Goal: Use online tool/utility: Utilize a website feature to perform a specific function

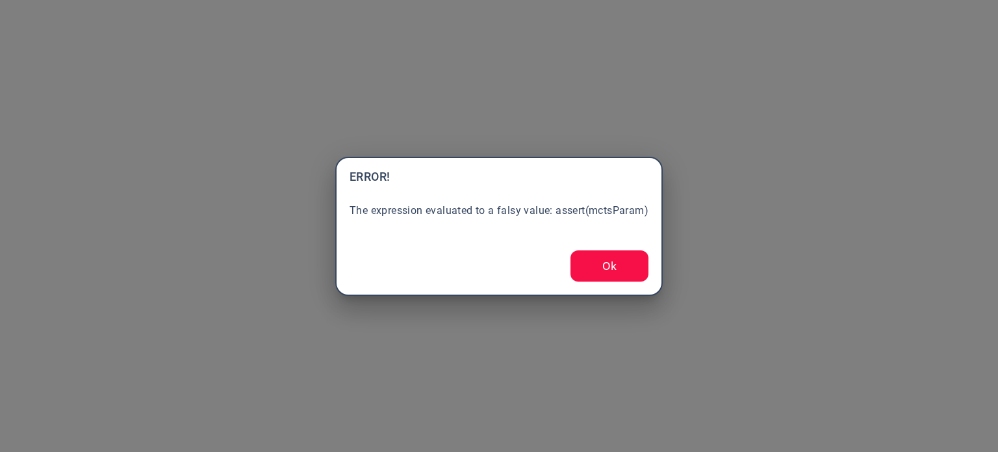
click at [621, 266] on button "Ok" at bounding box center [610, 265] width 78 height 31
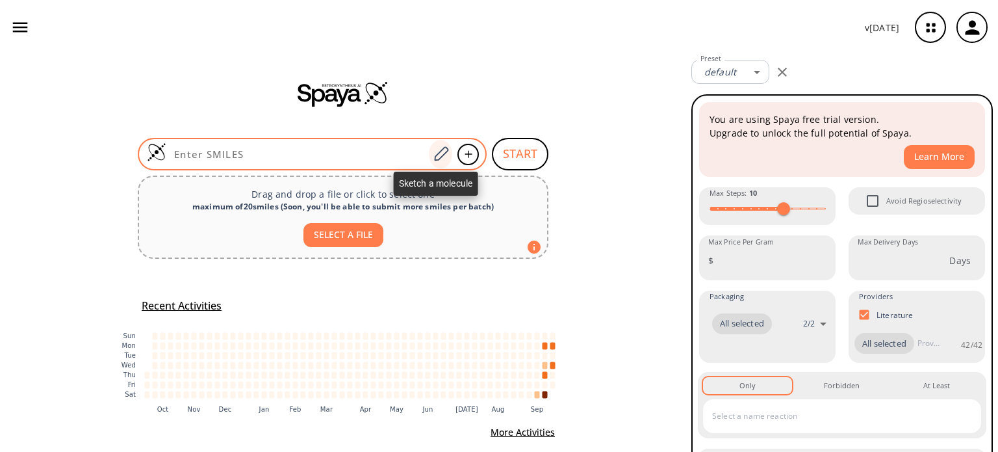
click at [433, 156] on icon at bounding box center [441, 154] width 18 height 17
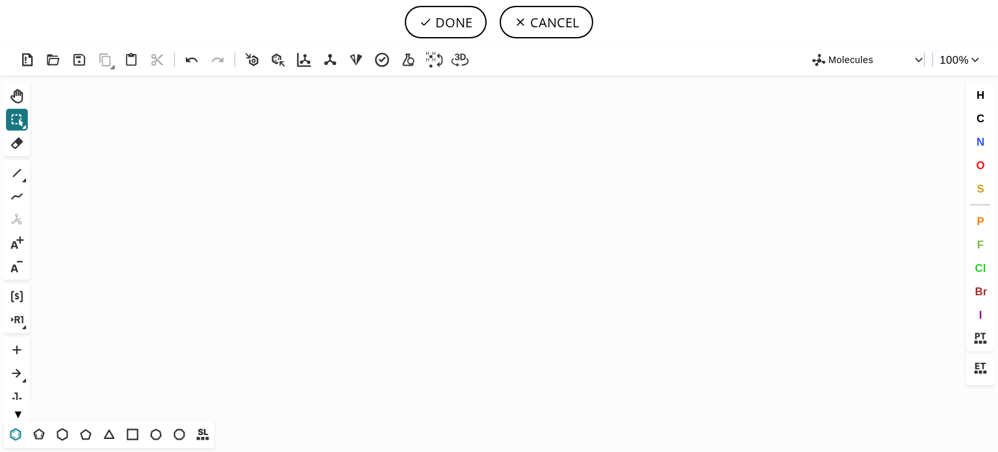
drag, startPoint x: 13, startPoint y: 431, endPoint x: 19, endPoint y: 429, distance: 6.8
click at [14, 431] on icon at bounding box center [15, 434] width 17 height 17
click at [309, 282] on icon "Created with [PERSON_NAME] 2.3.0" at bounding box center [499, 247] width 928 height 345
click at [63, 431] on icon at bounding box center [62, 434] width 17 height 17
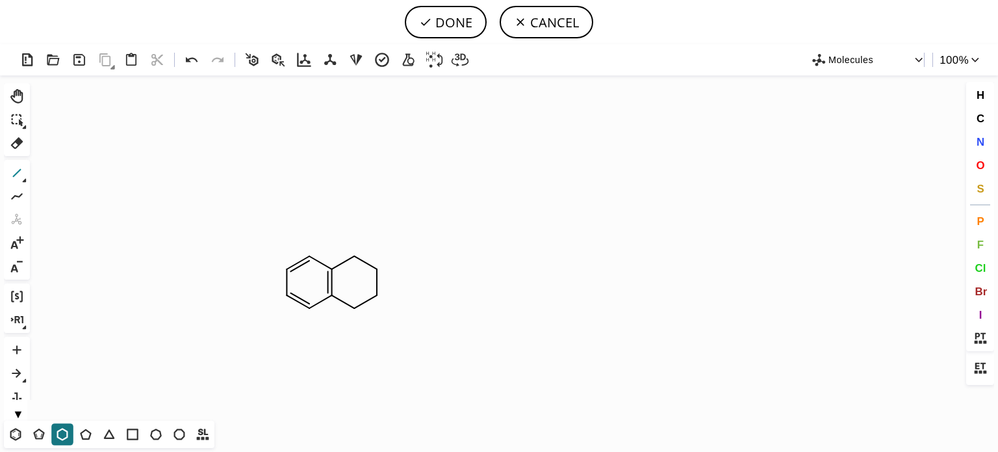
click at [16, 179] on icon at bounding box center [16, 172] width 17 height 17
click at [389, 310] on icon "Created with [PERSON_NAME] 2.3.0 C H 3 C H 2" at bounding box center [499, 247] width 928 height 345
click at [192, 59] on icon at bounding box center [192, 60] width 19 height 19
click at [985, 166] on button "O" at bounding box center [981, 165] width 22 height 22
drag, startPoint x: 396, startPoint y: 255, endPoint x: 426, endPoint y: 271, distance: 34.6
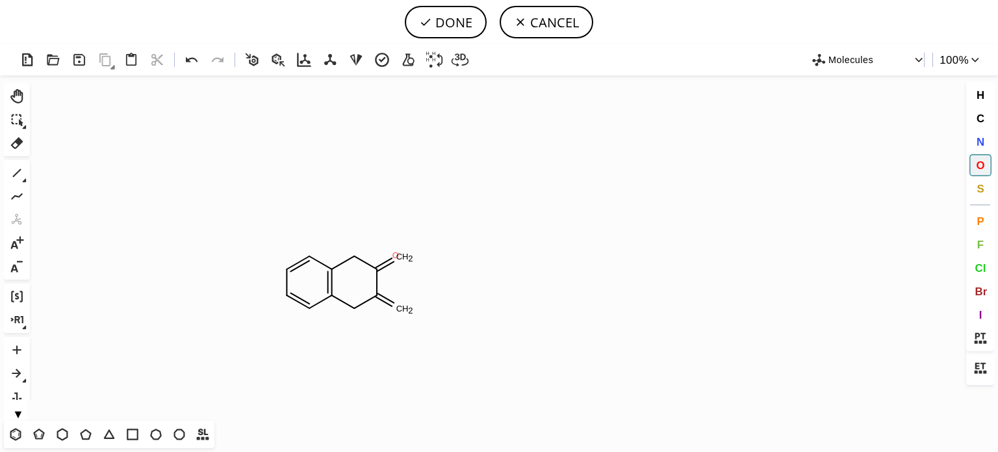
click at [396, 255] on tspan "O" at bounding box center [396, 255] width 6 height 10
click at [398, 313] on tspan "O" at bounding box center [397, 313] width 6 height 10
click at [442, 21] on button "DONE" at bounding box center [446, 22] width 82 height 32
type input "C1C=CC2CC(=O)C(=O)CC=2C=1"
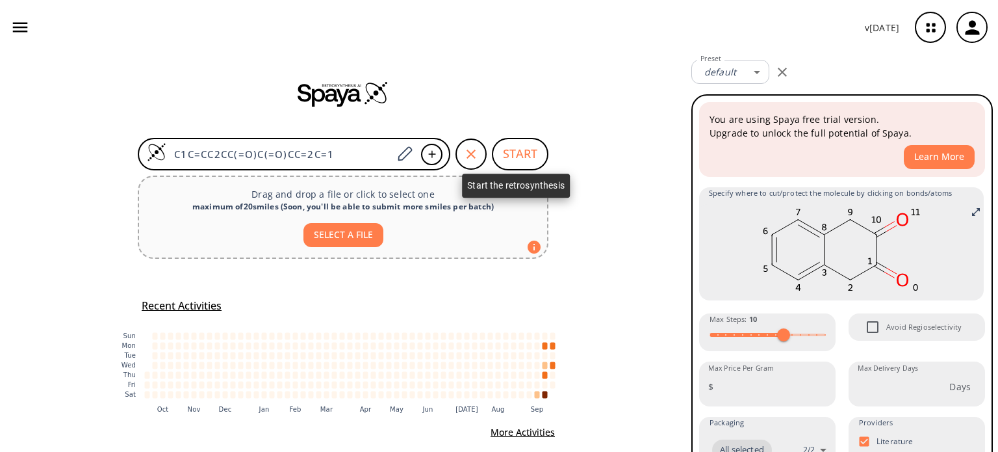
click at [507, 159] on button "START" at bounding box center [520, 154] width 57 height 32
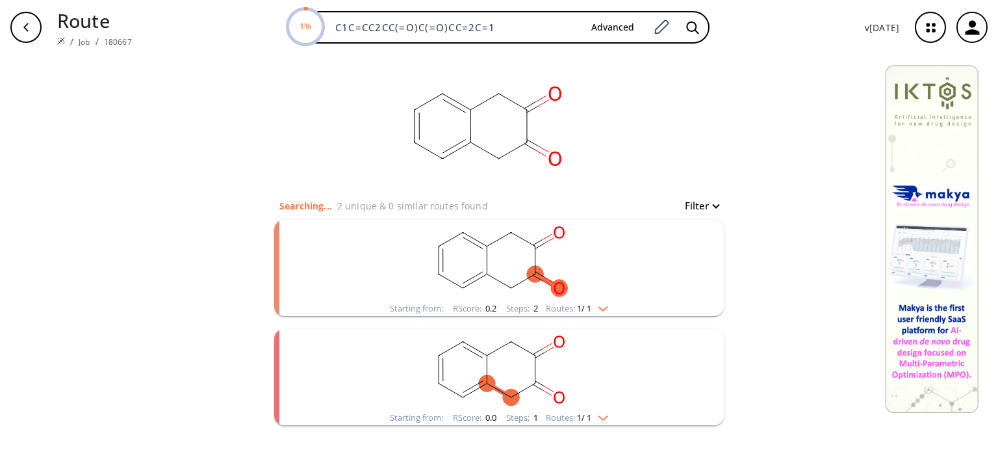
click at [606, 309] on img "clusters" at bounding box center [599, 306] width 17 height 10
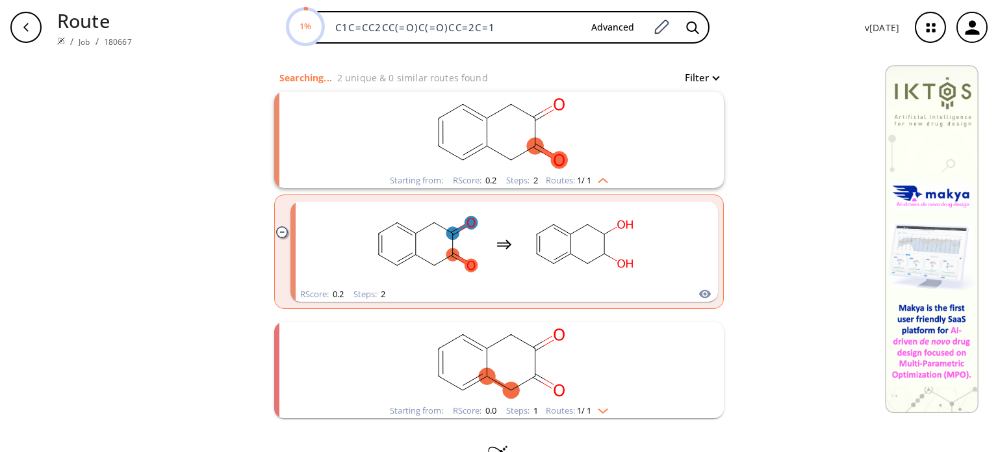
scroll to position [130, 0]
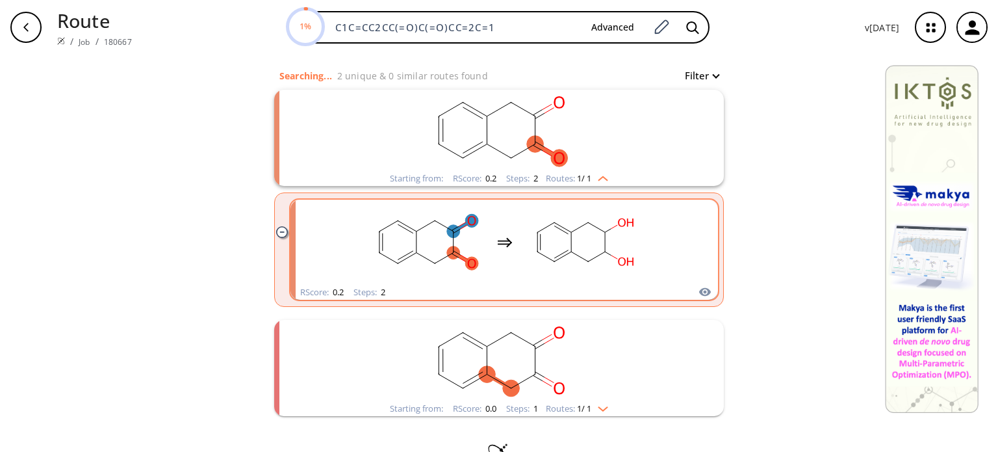
click at [558, 248] on rect "clusters" at bounding box center [584, 241] width 117 height 81
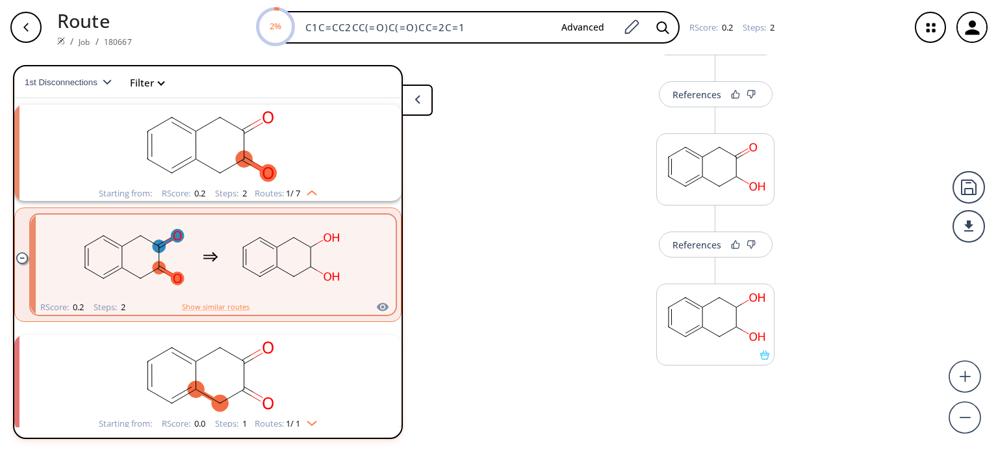
scroll to position [118, 0]
click at [692, 332] on rect at bounding box center [715, 316] width 117 height 66
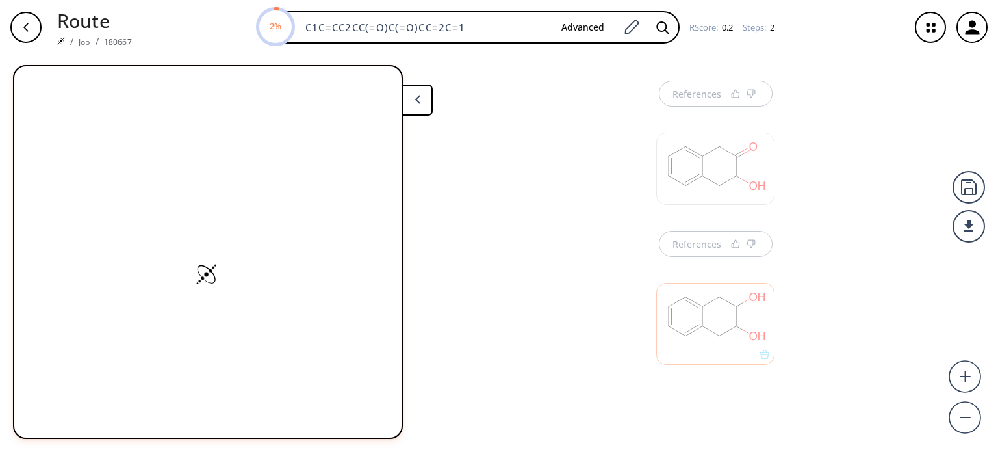
scroll to position [0, 0]
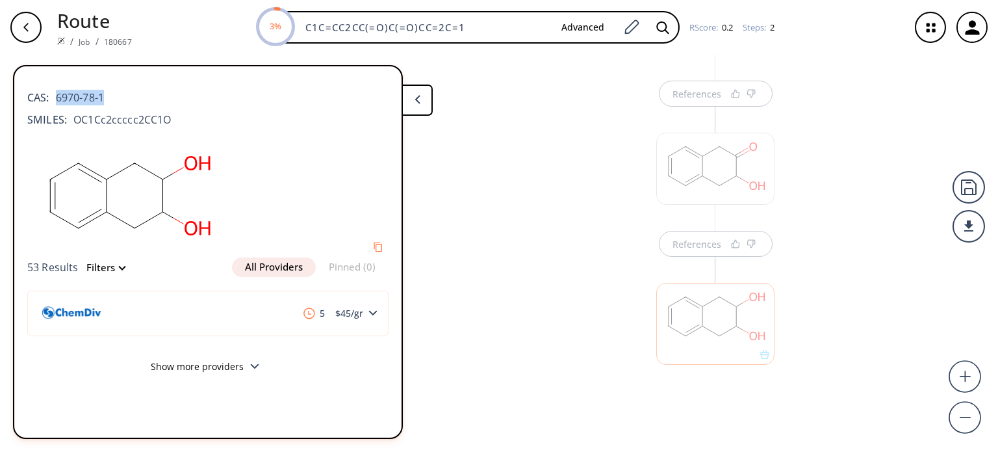
drag, startPoint x: 118, startPoint y: 97, endPoint x: 56, endPoint y: 99, distance: 62.4
click at [56, 99] on div "CAS: 6970-78-1" at bounding box center [207, 91] width 361 height 29
copy span "6970-78-1"
click at [700, 194] on div at bounding box center [715, 169] width 118 height 72
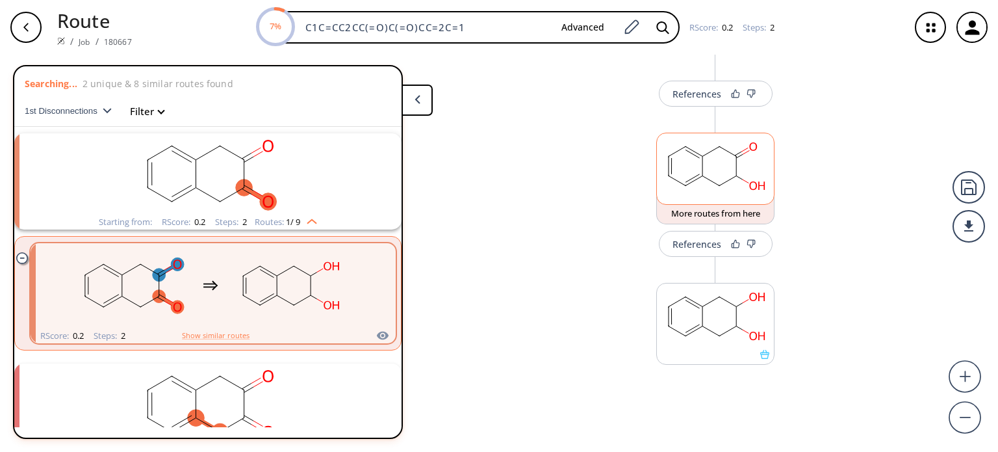
click at [700, 194] on rect at bounding box center [715, 166] width 117 height 66
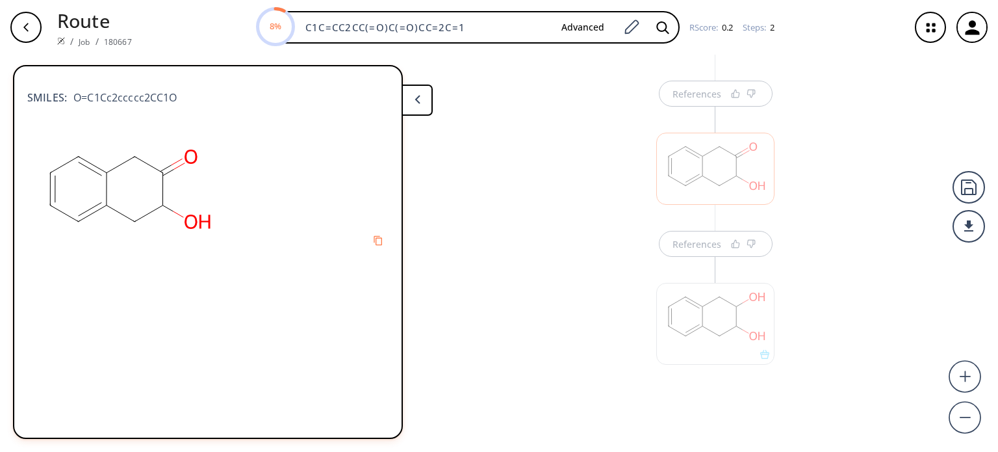
click at [717, 331] on div at bounding box center [715, 323] width 118 height 81
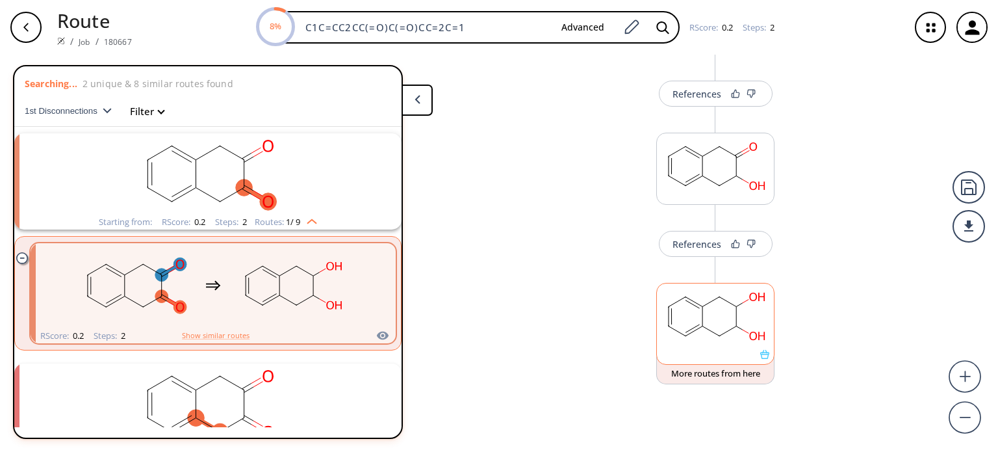
click at [713, 310] on rect at bounding box center [715, 316] width 117 height 66
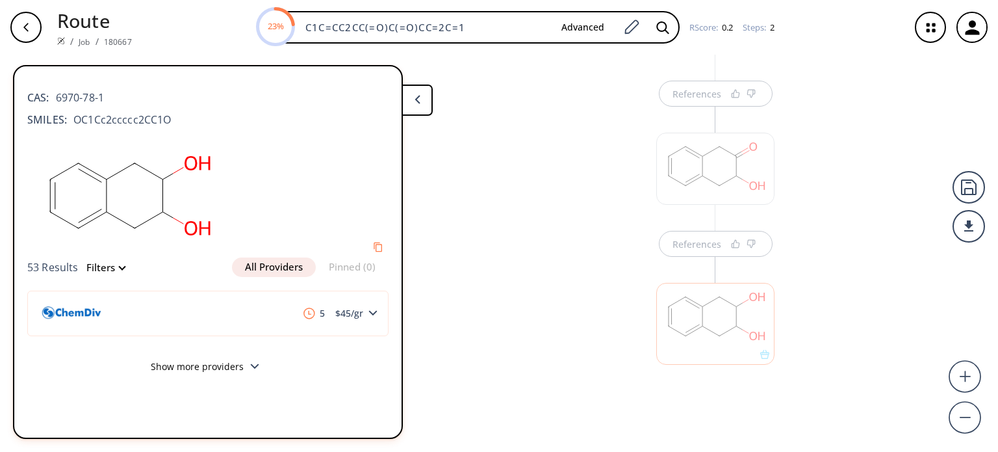
click at [706, 320] on div at bounding box center [715, 323] width 118 height 81
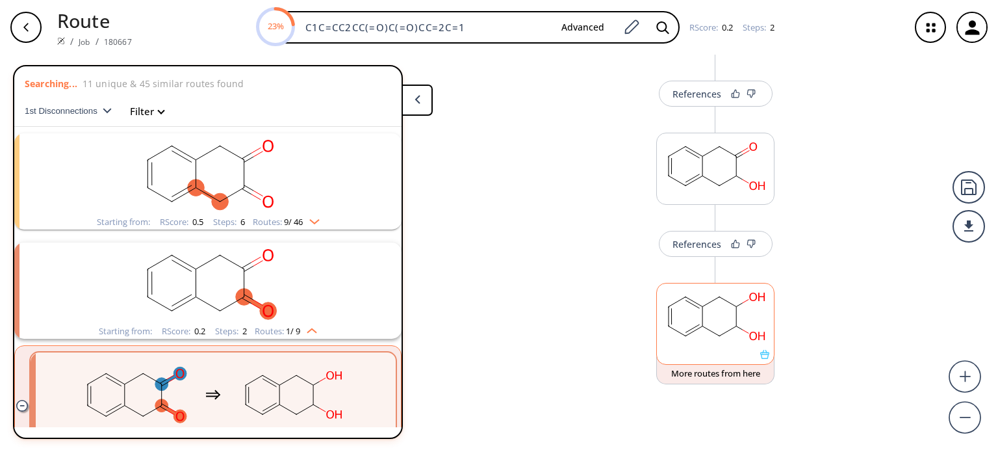
scroll to position [29, 0]
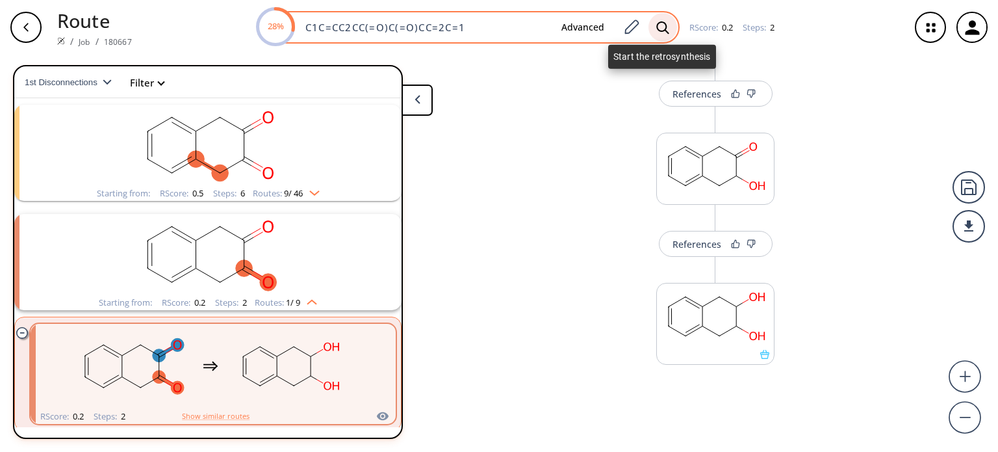
click at [660, 25] on icon at bounding box center [662, 28] width 13 height 14
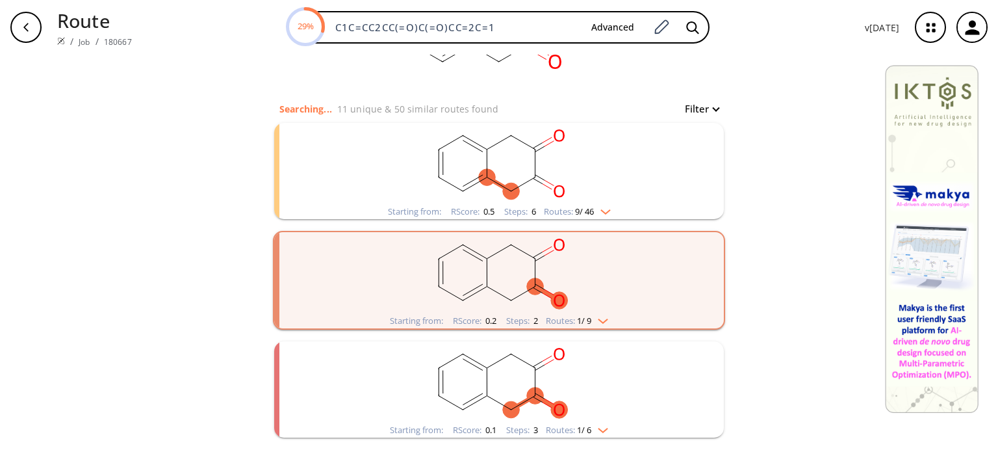
scroll to position [153, 0]
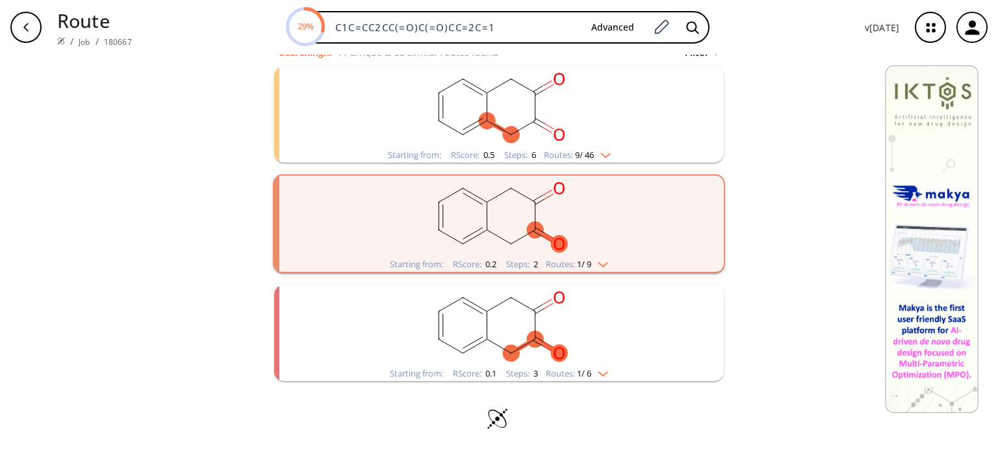
click at [598, 264] on img "clusters" at bounding box center [599, 262] width 17 height 10
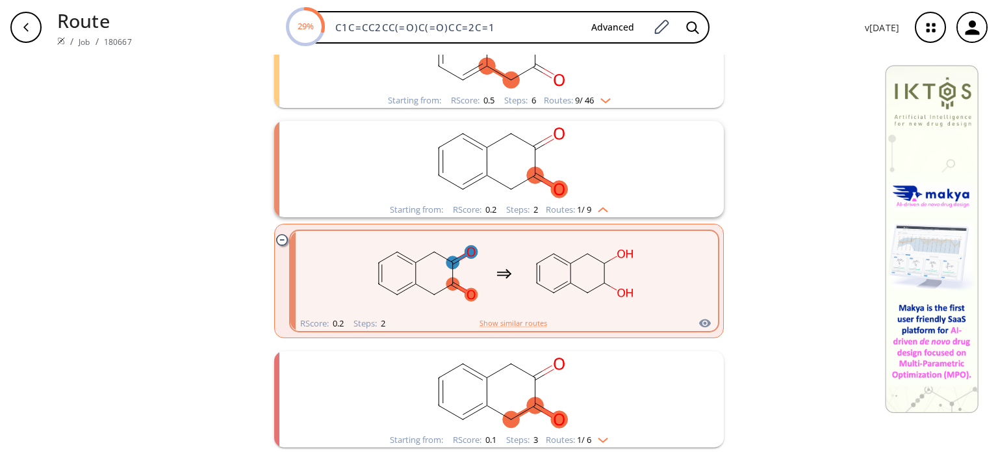
scroll to position [274, 0]
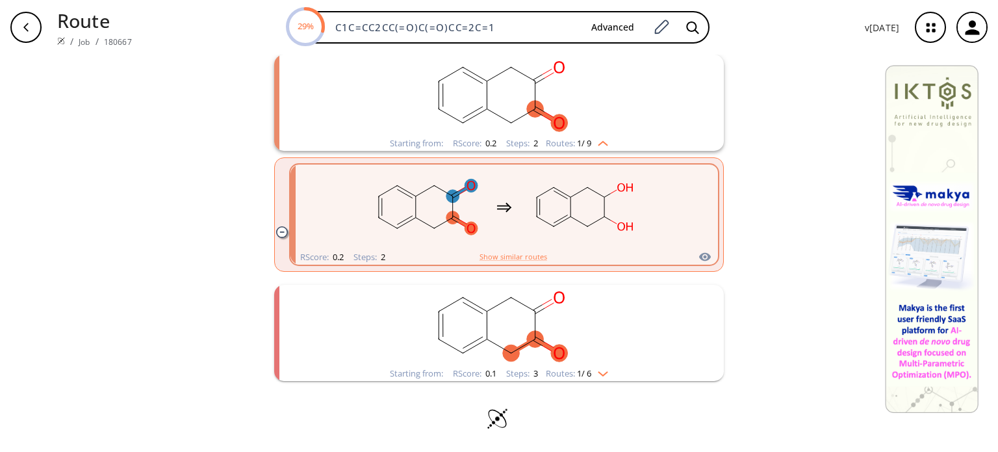
click at [609, 384] on li "Starting from: RScore : 0.1 Steps : 3 Routes: 1 / 6" at bounding box center [499, 332] width 450 height 109
click at [606, 376] on div "Starting from: RScore : 0.1 Steps : 3 Routes: 1 / 9" at bounding box center [499, 373] width 238 height 15
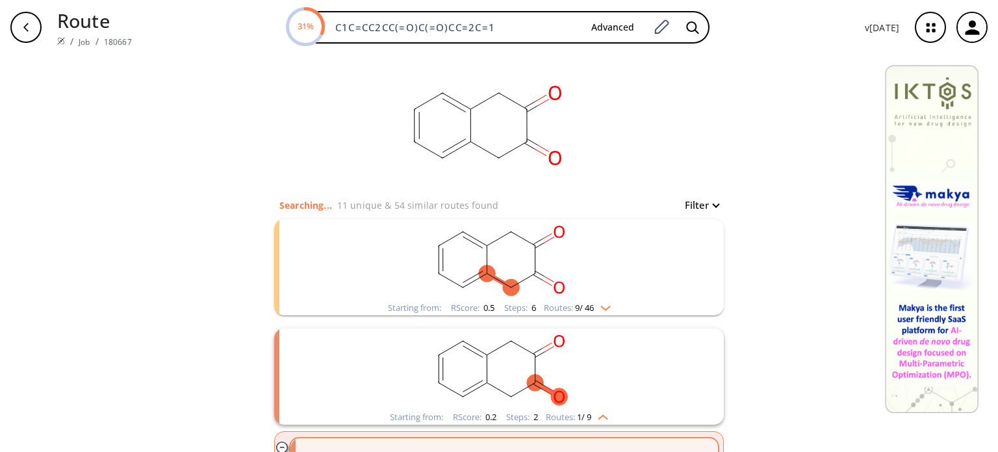
scroll to position [0, 0]
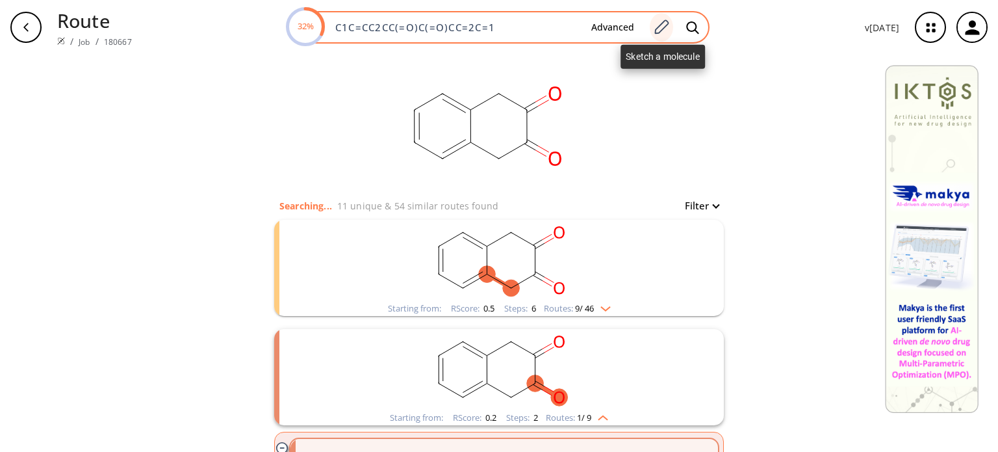
click at [665, 32] on icon at bounding box center [661, 27] width 18 height 17
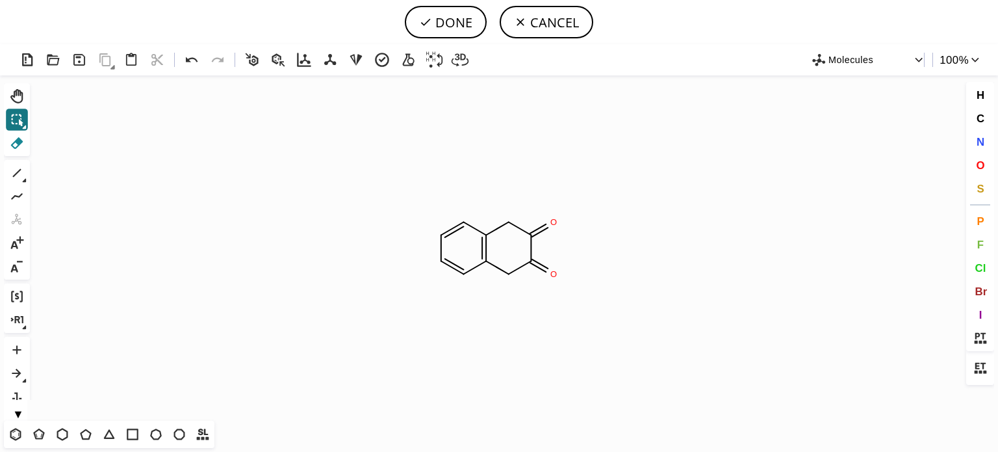
click at [21, 148] on icon at bounding box center [16, 143] width 17 height 17
click at [552, 279] on circle at bounding box center [553, 274] width 17 height 17
click at [461, 18] on button "DONE" at bounding box center [446, 22] width 82 height 32
type input "C1=CC2=C(CC(CC2)=O)C=C1"
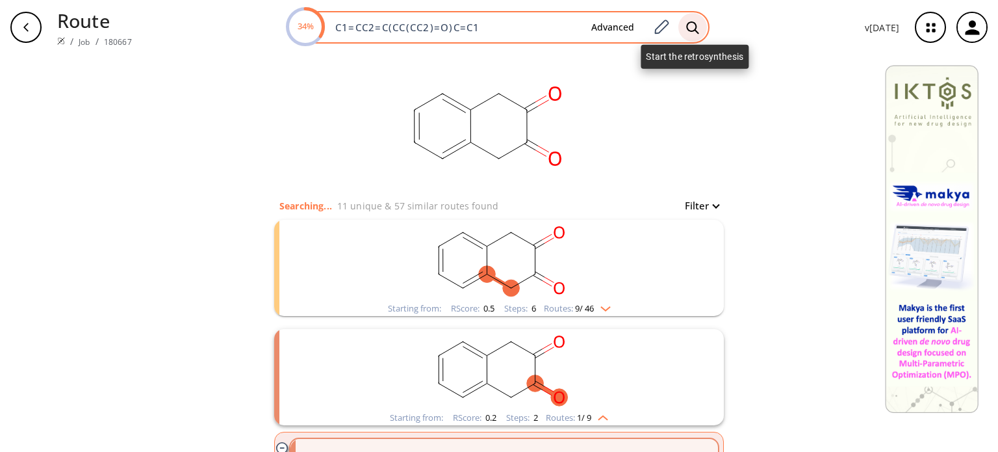
click at [697, 27] on icon at bounding box center [692, 28] width 13 height 14
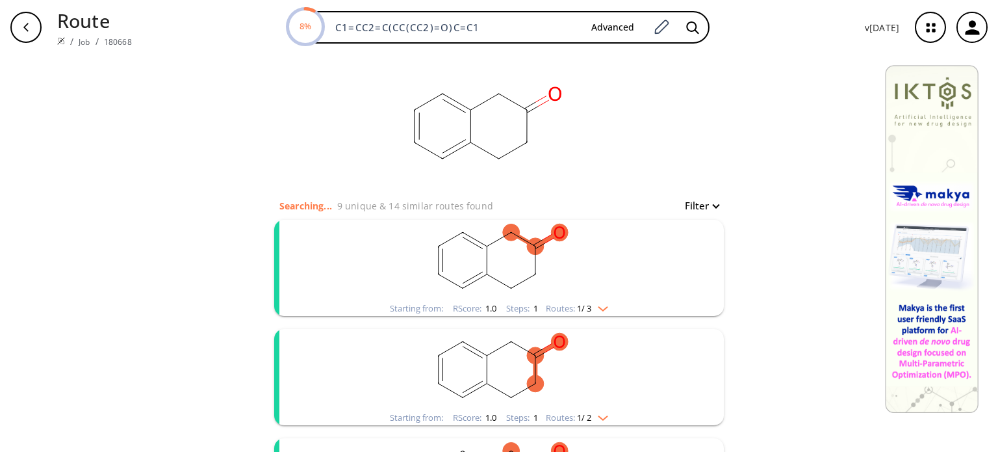
click at [600, 310] on img "clusters" at bounding box center [599, 306] width 17 height 10
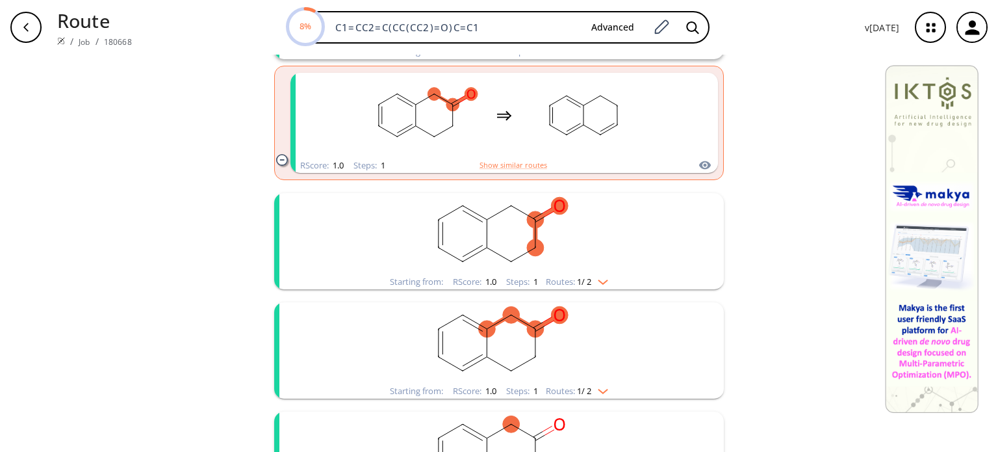
scroll to position [260, 0]
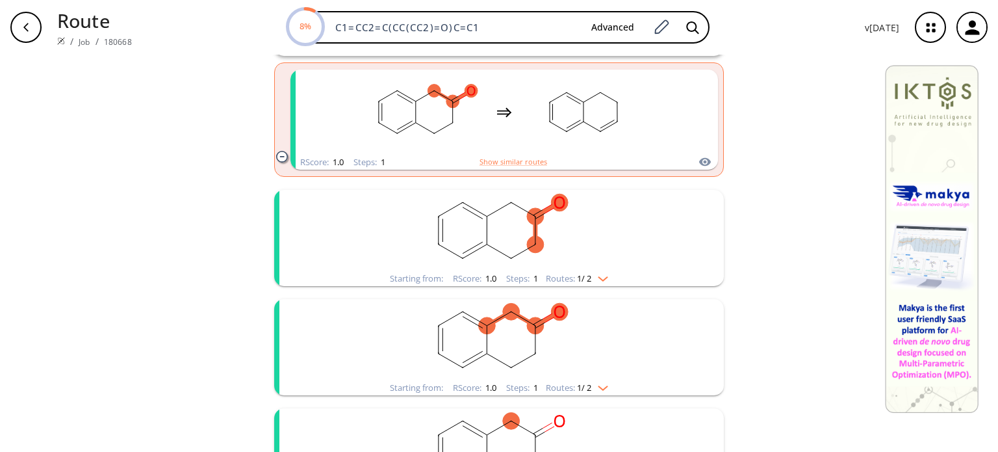
click at [600, 279] on img "clusters" at bounding box center [599, 276] width 17 height 10
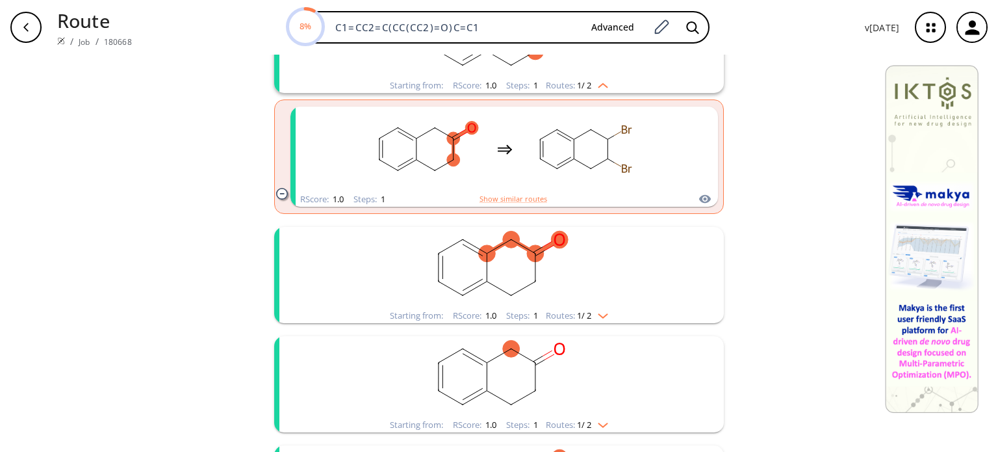
scroll to position [455, 0]
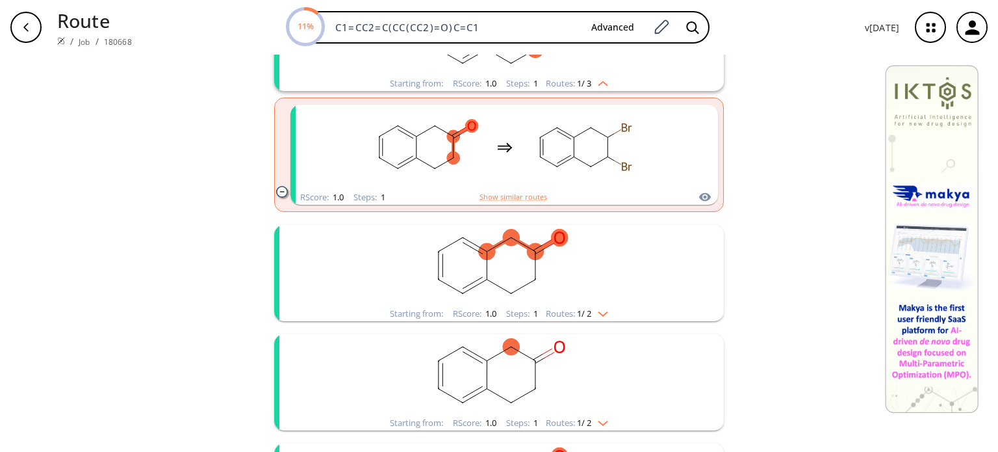
click at [600, 314] on img "clusters" at bounding box center [599, 311] width 17 height 10
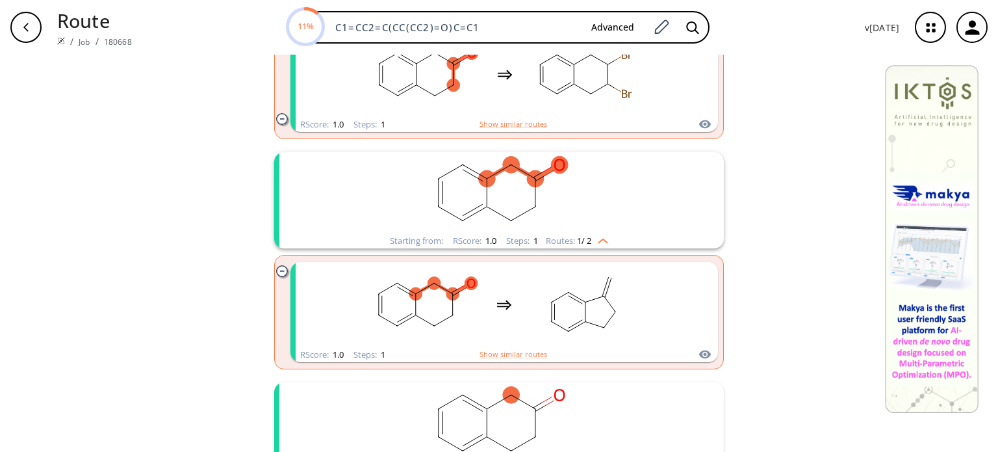
scroll to position [650, 0]
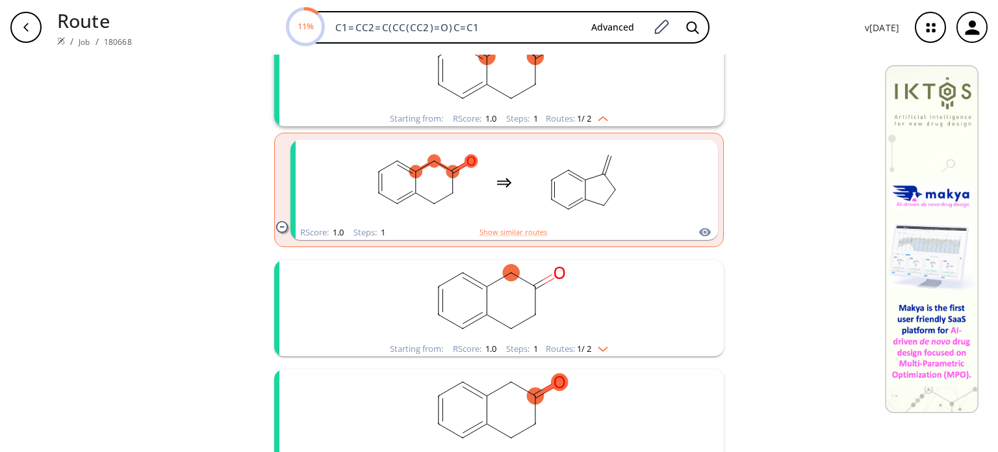
click at [598, 352] on div "Routes: 1 / 2" at bounding box center [577, 348] width 62 height 8
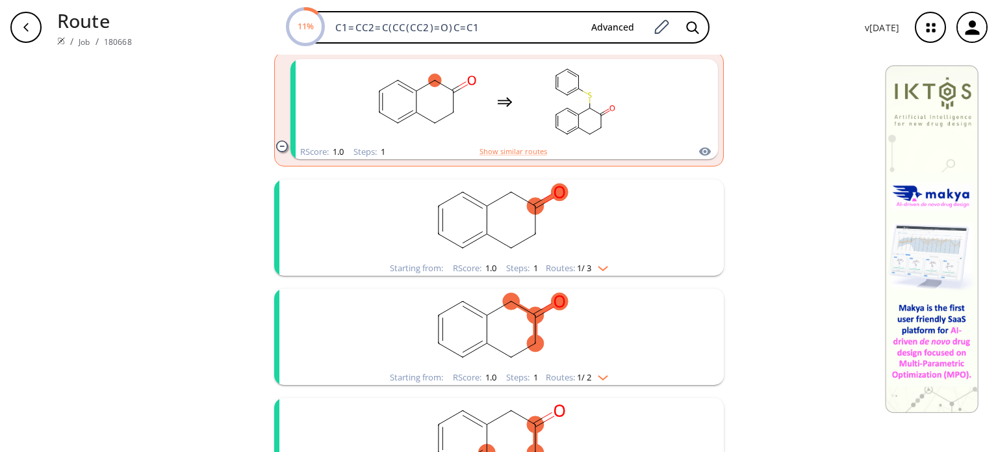
scroll to position [975, 0]
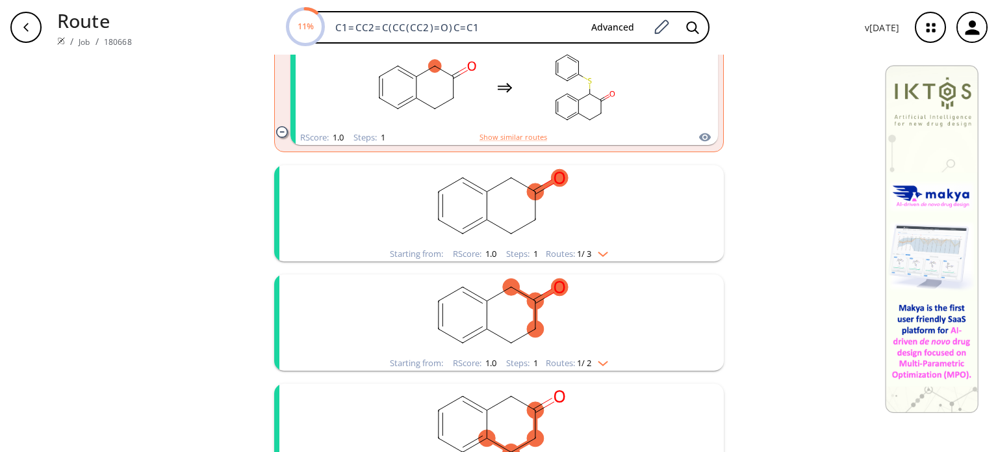
click at [603, 249] on img "clusters" at bounding box center [599, 251] width 17 height 10
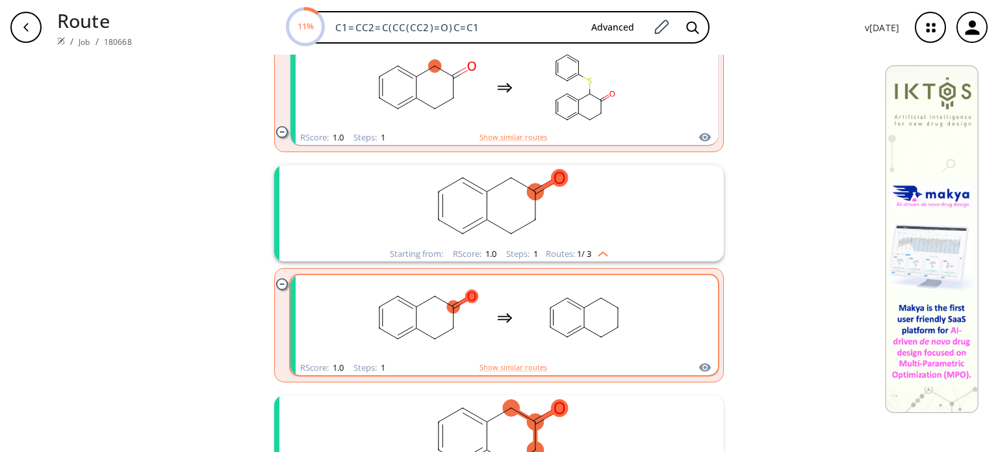
click at [597, 324] on rect "clusters" at bounding box center [584, 317] width 117 height 81
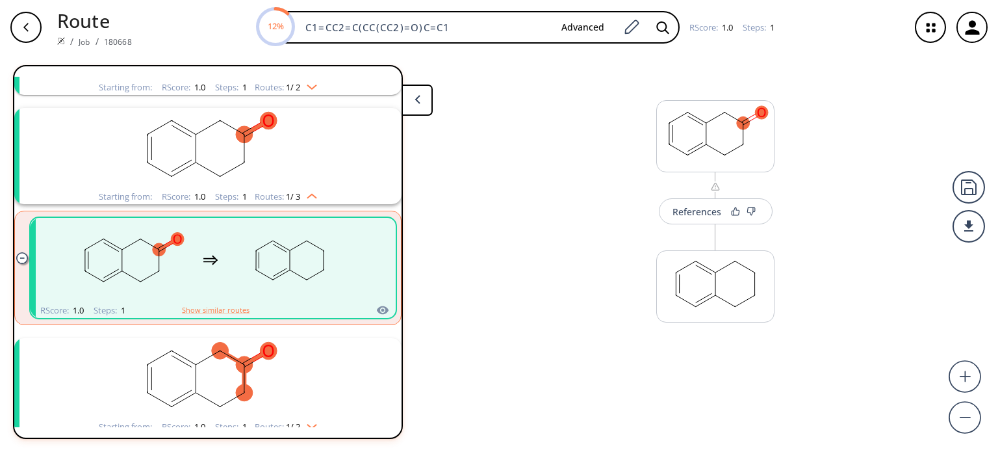
scroll to position [465, 0]
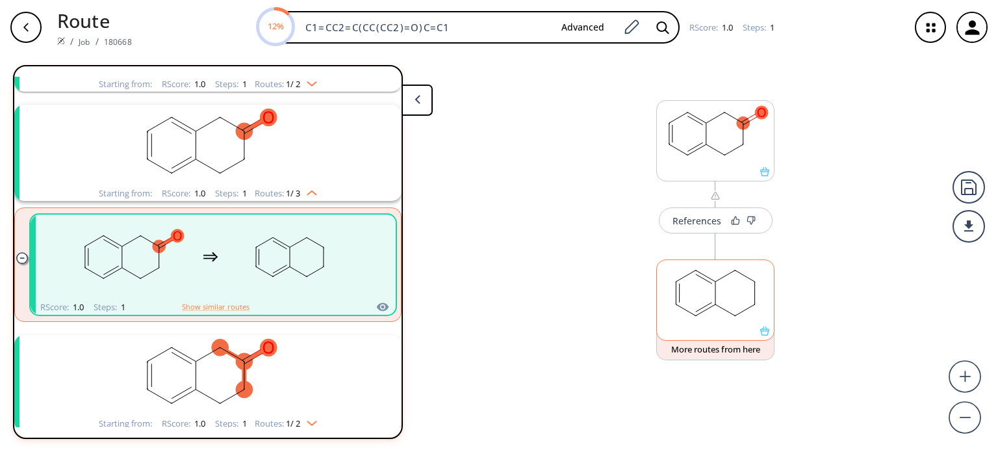
click at [727, 301] on rect at bounding box center [715, 293] width 117 height 66
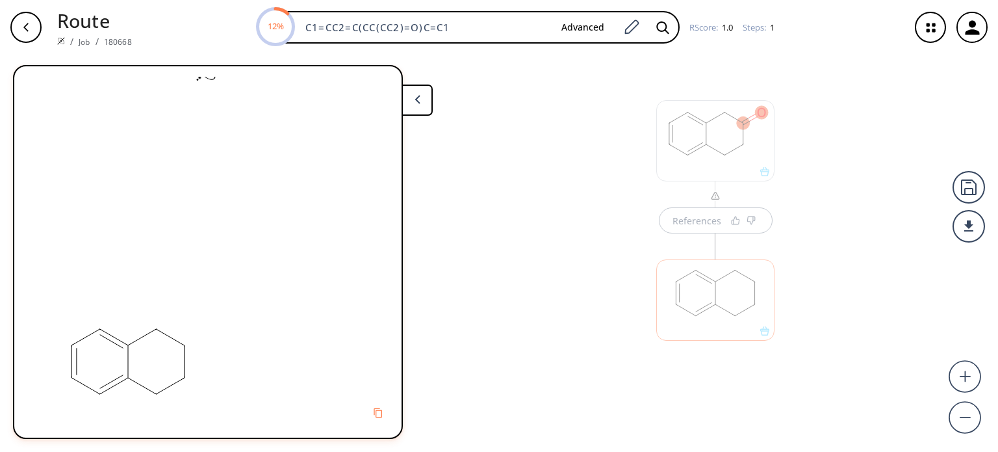
scroll to position [0, 0]
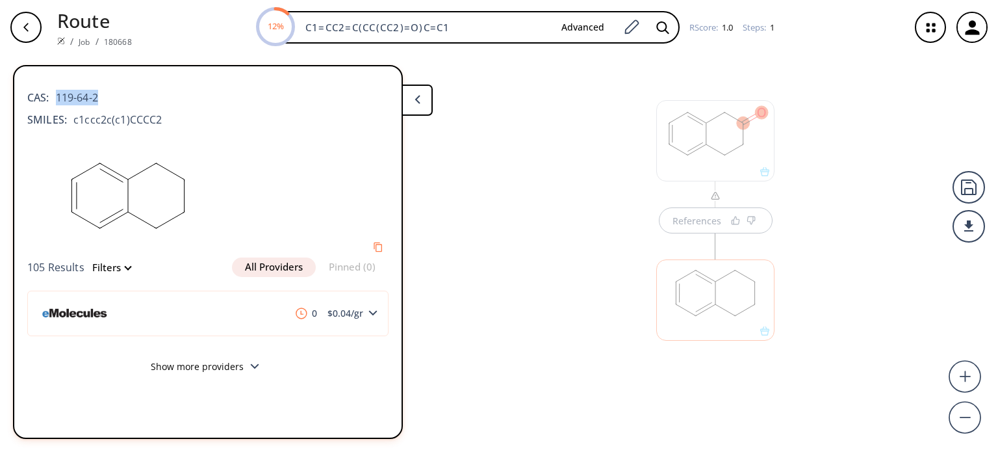
drag, startPoint x: 104, startPoint y: 96, endPoint x: 69, endPoint y: 101, distance: 35.5
click at [57, 96] on div "CAS: 119-64-2" at bounding box center [207, 91] width 361 height 29
copy span "119-64-2"
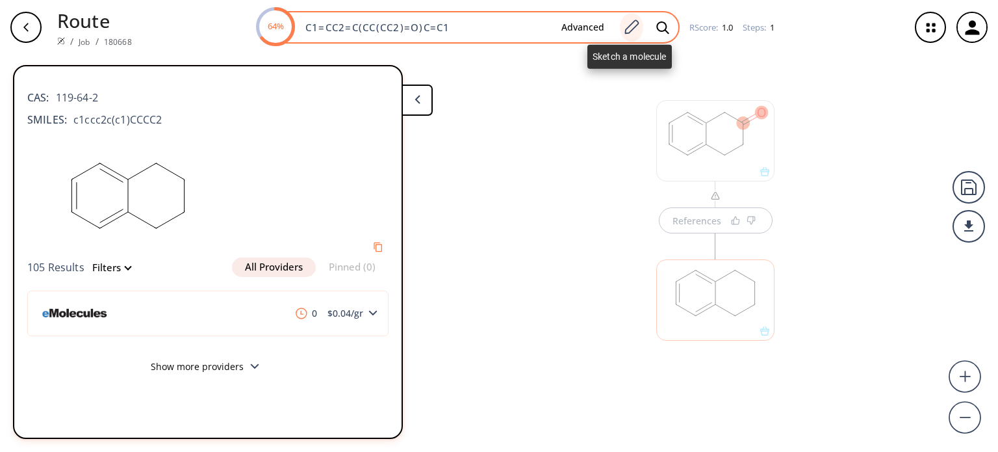
click at [633, 30] on icon at bounding box center [632, 27] width 18 height 17
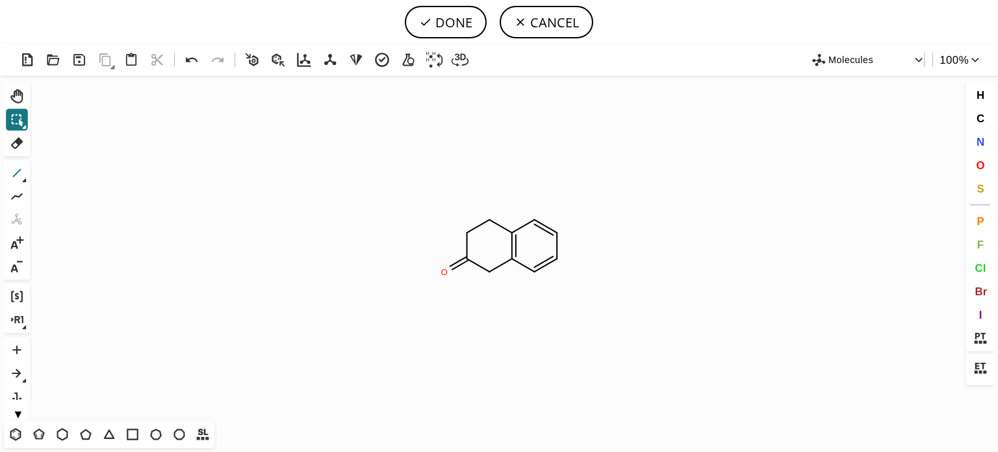
click at [16, 173] on icon at bounding box center [17, 173] width 8 height 8
click at [19, 140] on icon at bounding box center [17, 143] width 12 height 12
click at [447, 228] on rect at bounding box center [438, 220] width 24 height 17
click at [450, 271] on circle at bounding box center [444, 271] width 17 height 17
click at [21, 172] on icon at bounding box center [16, 172] width 17 height 17
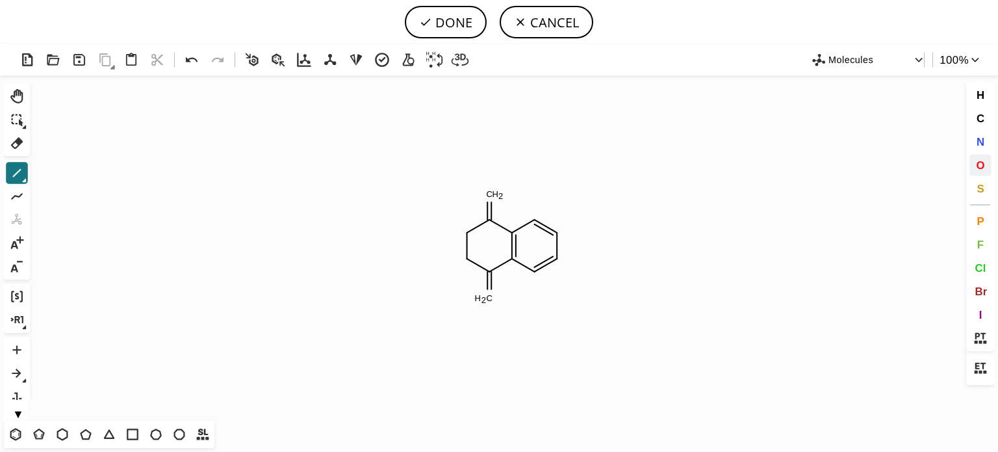
click at [974, 166] on button "O" at bounding box center [981, 165] width 22 height 22
drag, startPoint x: 491, startPoint y: 191, endPoint x: 463, endPoint y: 296, distance: 108.3
click at [490, 192] on tspan "O" at bounding box center [490, 192] width 6 height 10
click at [487, 296] on tspan "O" at bounding box center [487, 296] width 6 height 10
click at [455, 19] on button "DONE" at bounding box center [446, 22] width 82 height 32
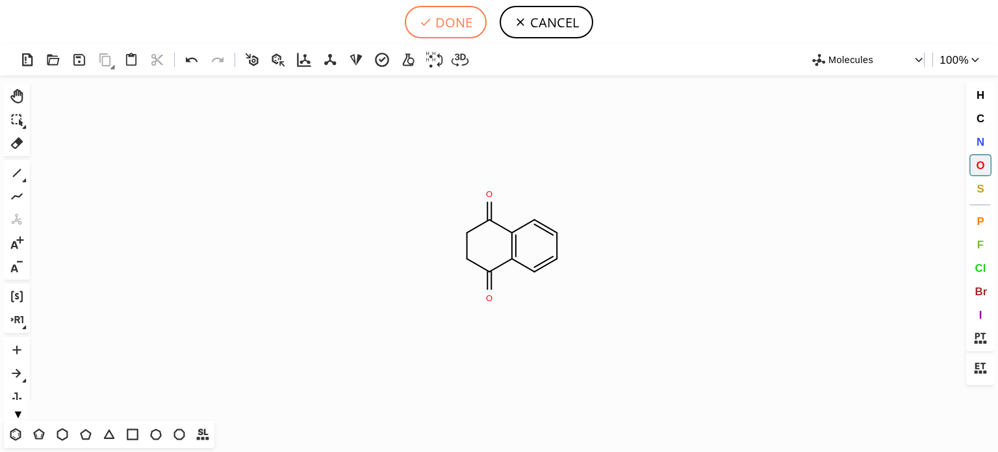
type input "C1C=CC2C(=O)CCC(=O)C=2C=1"
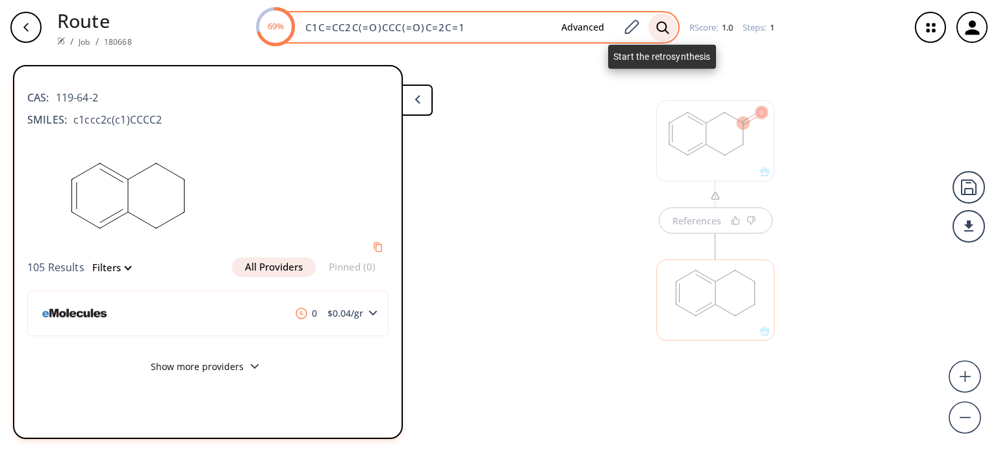
click at [653, 21] on div at bounding box center [663, 27] width 29 height 29
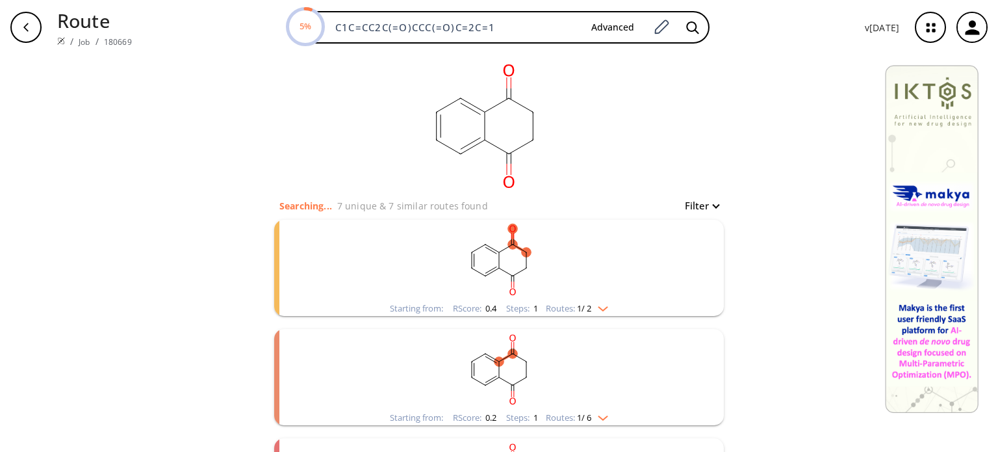
click at [602, 313] on div "Starting from: RScore : 0.4 Steps : 1 Routes: 1 / 2" at bounding box center [499, 308] width 238 height 15
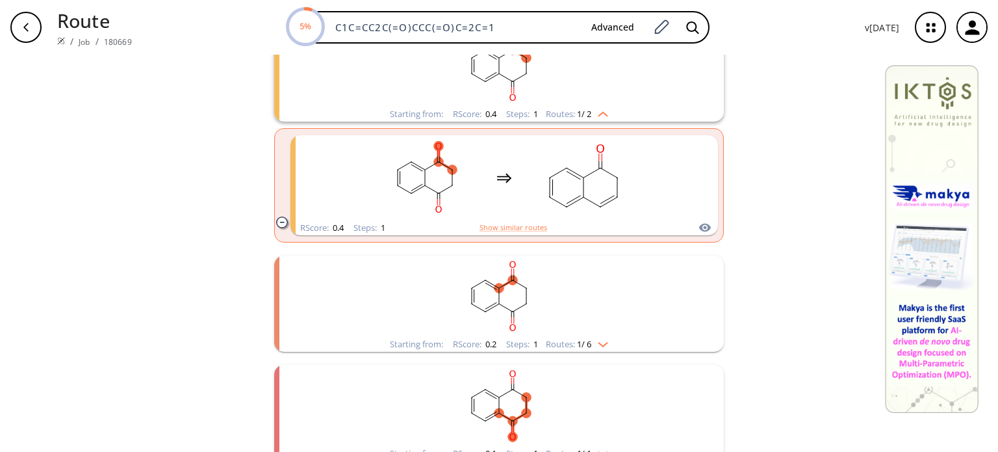
scroll to position [195, 0]
click at [610, 346] on div "Starting from: RScore : 0.2 Steps : 1 Routes: 1 / 6" at bounding box center [499, 343] width 238 height 15
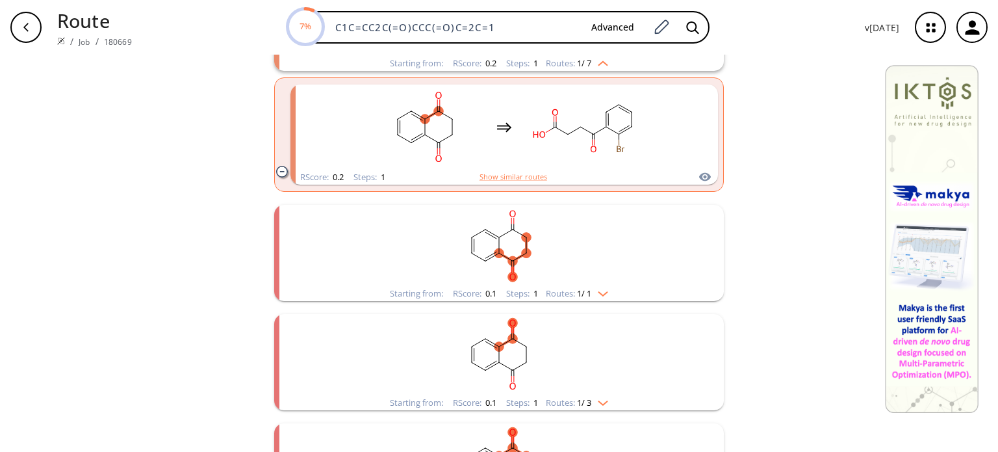
scroll to position [585, 0]
click at [606, 298] on div "Starting from: RScore : 0.2 Steps : 2 Routes: 1 / 2" at bounding box center [499, 292] width 238 height 15
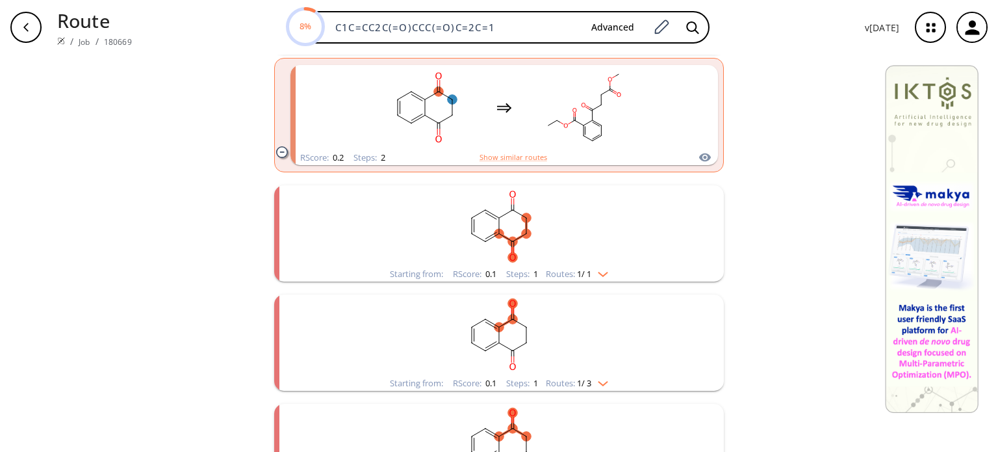
scroll to position [845, 0]
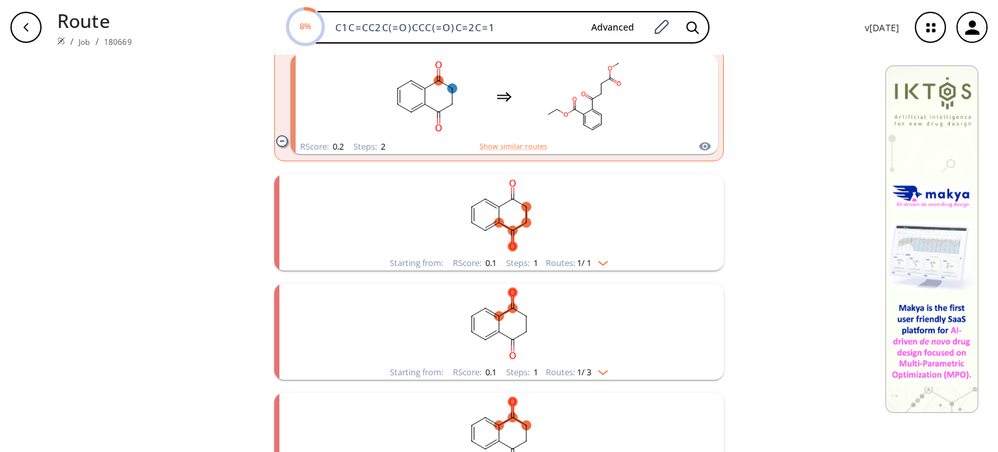
click at [611, 264] on div "Starting from: RScore : 0.1 Steps : 1 Routes: 1 / 1" at bounding box center [499, 262] width 238 height 15
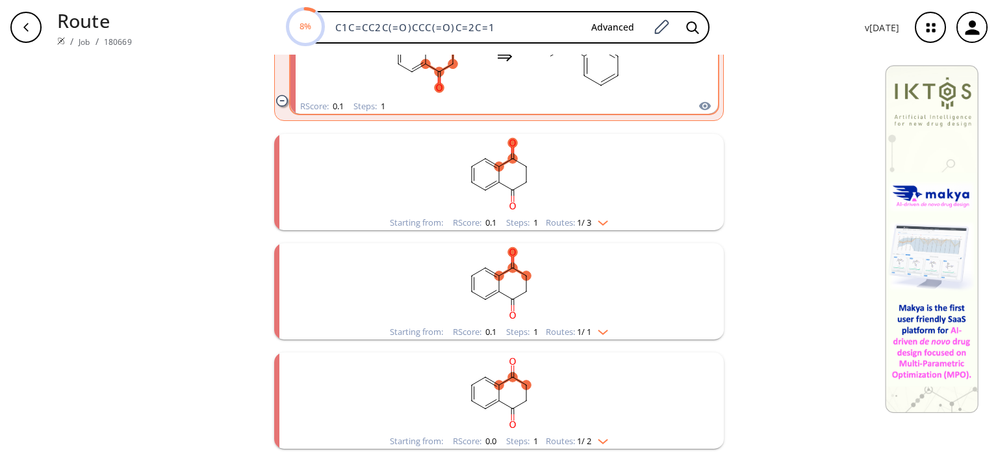
scroll to position [1170, 0]
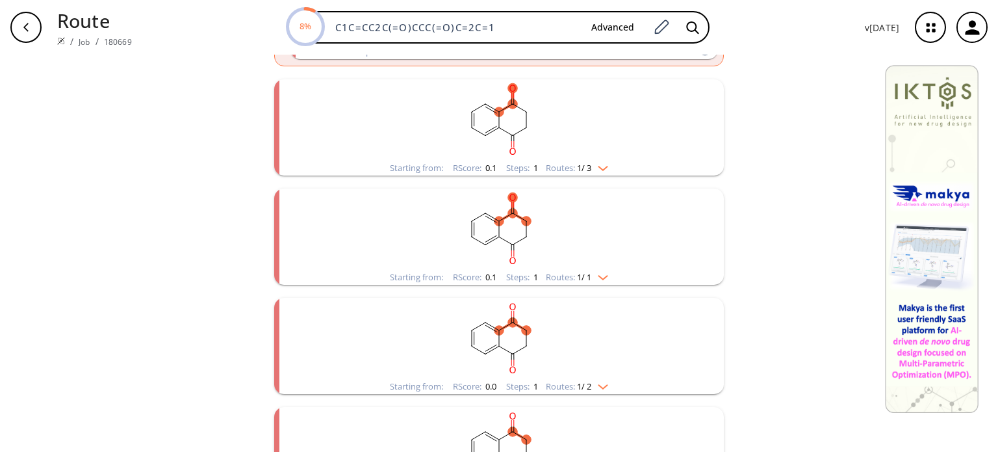
click at [601, 169] on img "clusters" at bounding box center [599, 166] width 17 height 10
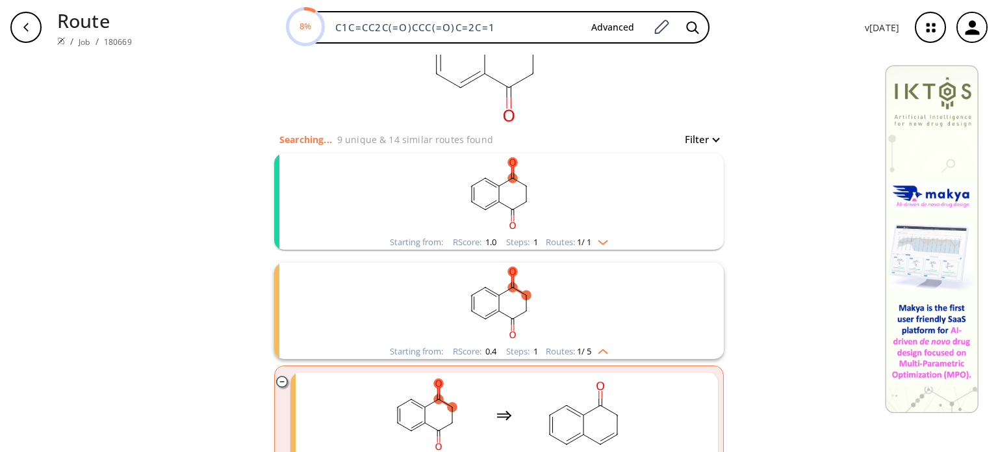
scroll to position [65, 0]
click at [606, 238] on img "clusters" at bounding box center [599, 241] width 17 height 10
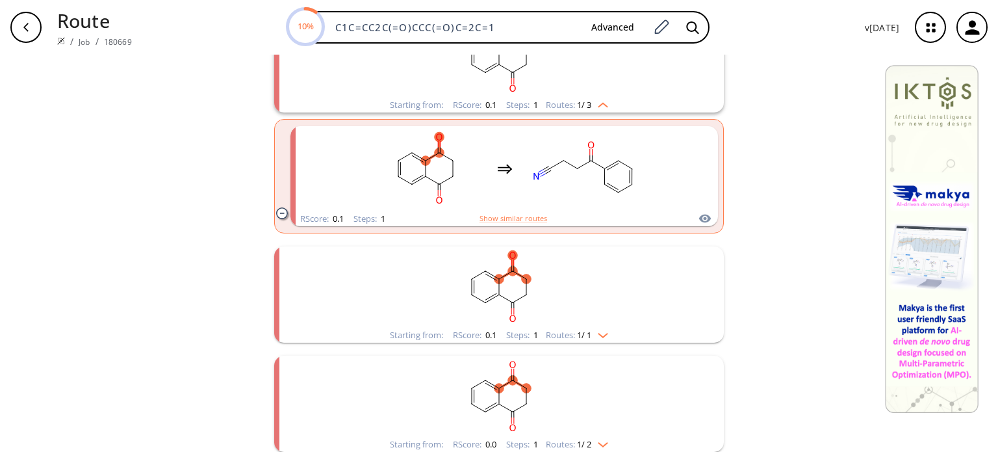
scroll to position [1690, 0]
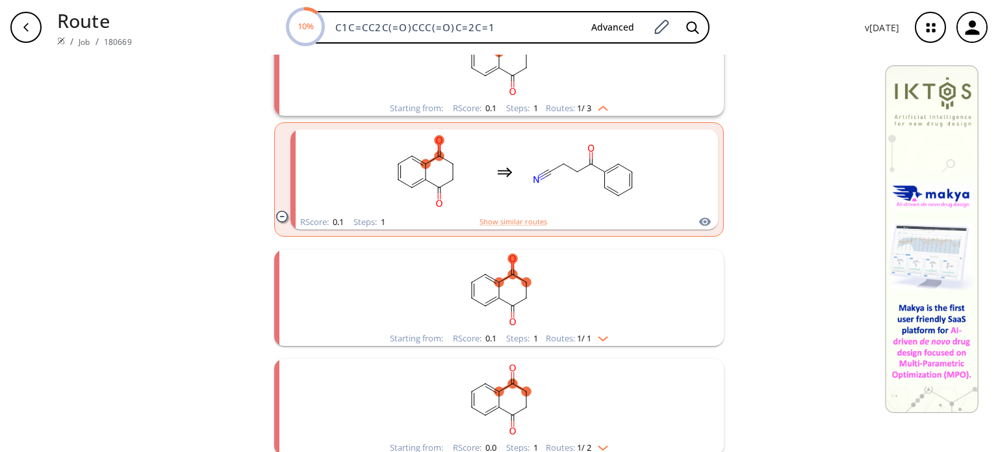
click at [606, 331] on rect "clusters" at bounding box center [499, 290] width 338 height 81
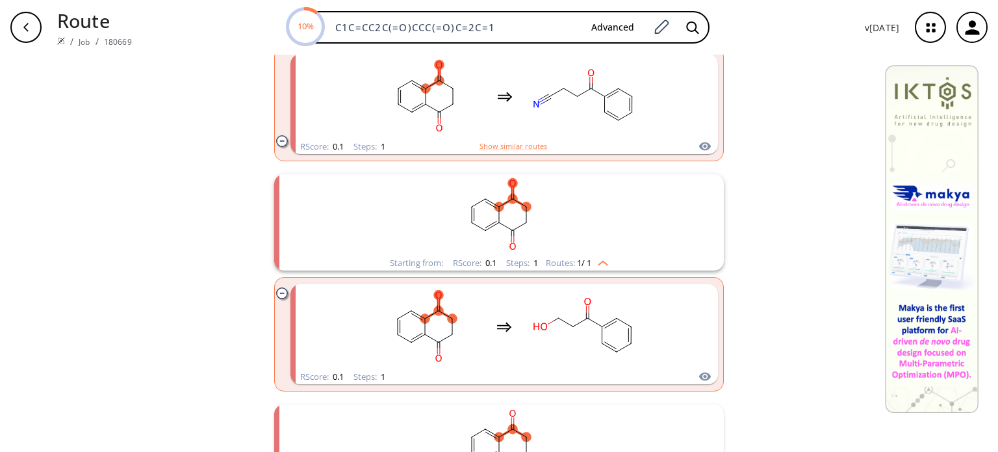
scroll to position [1950, 0]
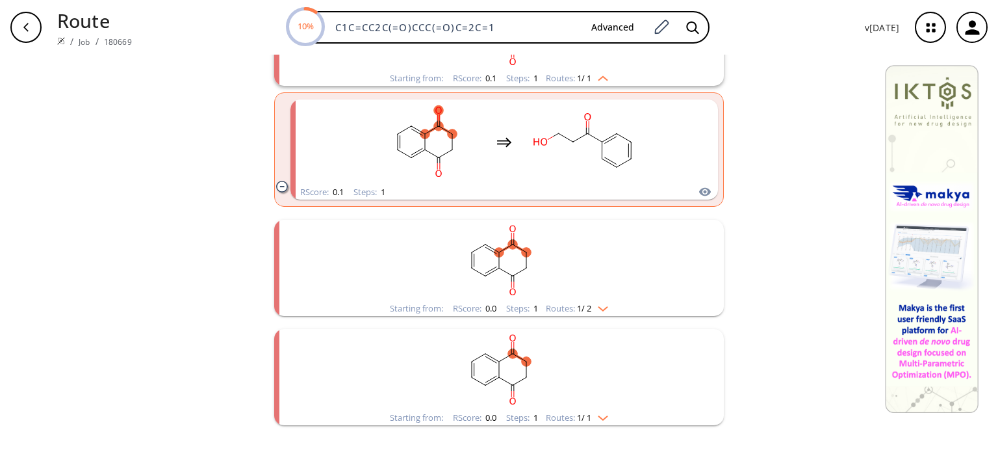
click at [602, 308] on img "clusters" at bounding box center [599, 306] width 17 height 10
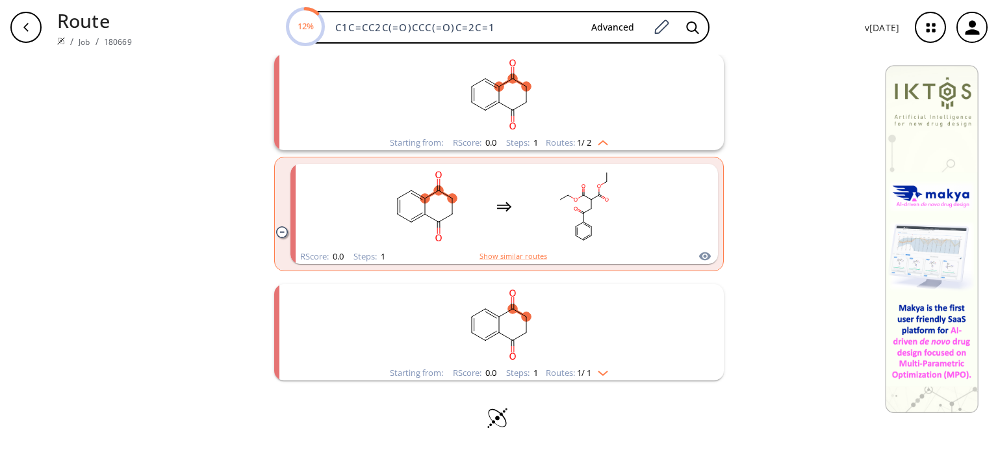
scroll to position [2116, 0]
click at [609, 368] on div "Starting from: RScore : 0.0 Steps : 1 Routes: 1 / 1" at bounding box center [499, 372] width 238 height 15
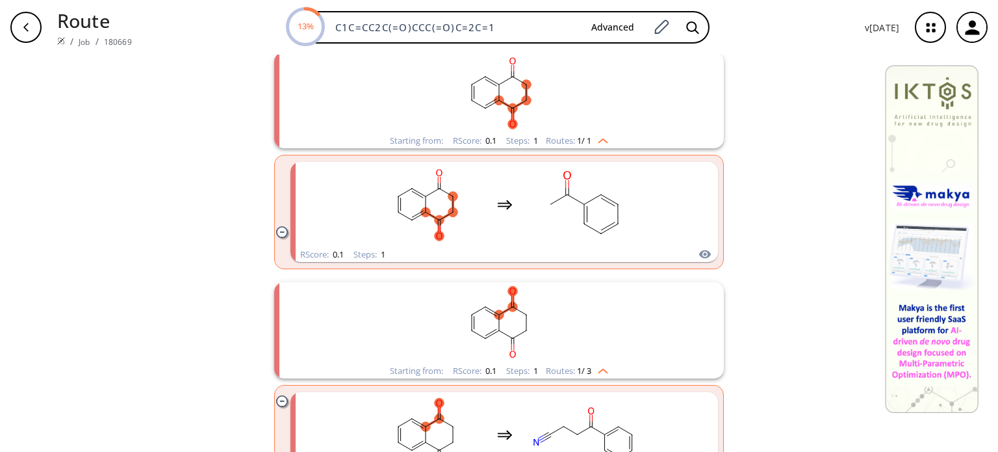
scroll to position [1531, 0]
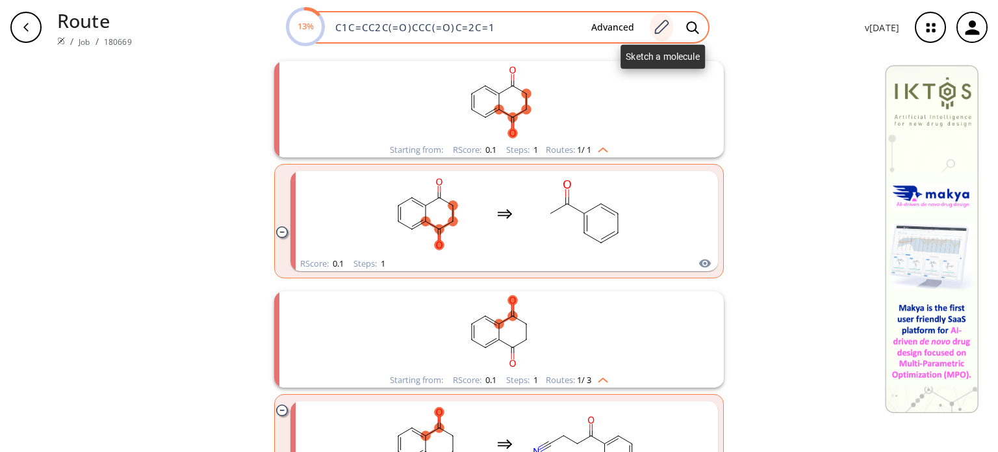
click at [667, 25] on icon at bounding box center [661, 27] width 18 height 17
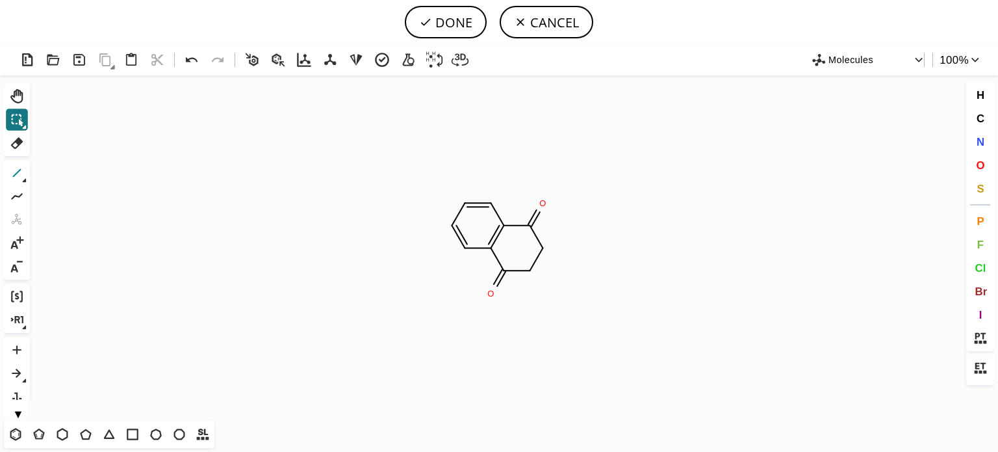
click at [20, 170] on icon at bounding box center [17, 173] width 8 height 8
click at [974, 166] on button "O" at bounding box center [981, 165] width 22 height 22
drag, startPoint x: 565, startPoint y: 251, endPoint x: 551, endPoint y: 281, distance: 32.9
click at [564, 251] on tspan "O" at bounding box center [564, 252] width 6 height 10
click at [543, 298] on tspan "O" at bounding box center [543, 298] width 6 height 10
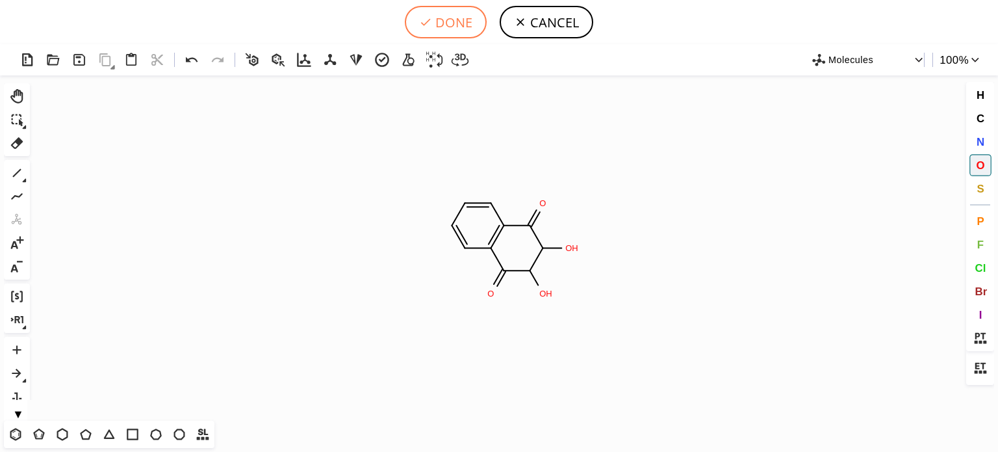
click at [460, 24] on button "DONE" at bounding box center [446, 22] width 82 height 32
type input "C1=CC2=C(C(C(O)C(O)C2=O)=O)C=C1"
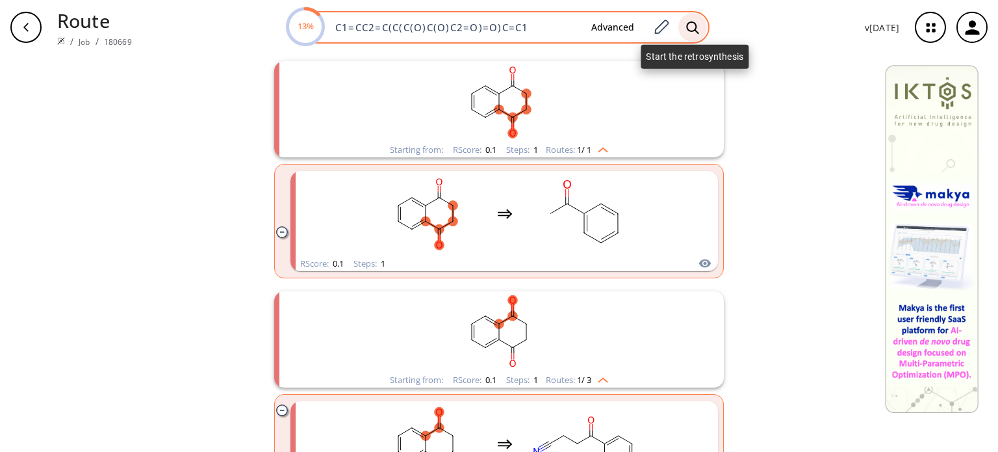
click at [686, 31] on div at bounding box center [692, 27] width 29 height 29
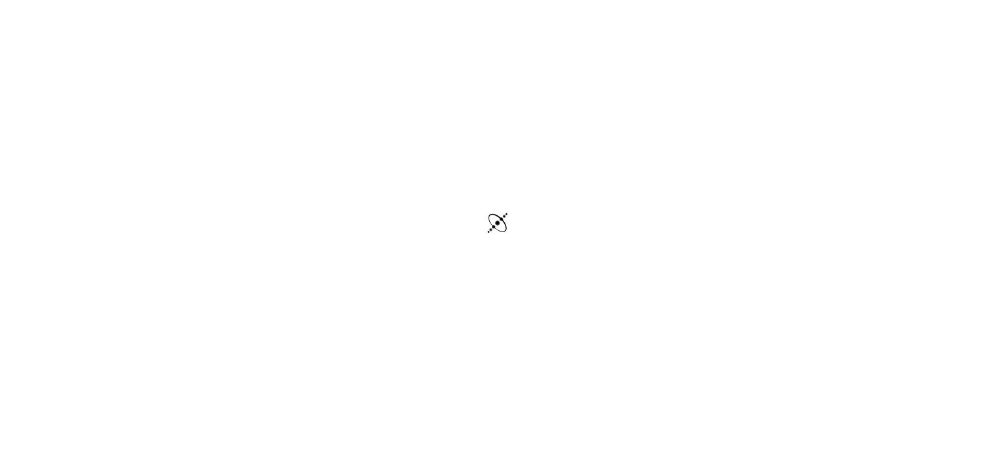
scroll to position [3, 0]
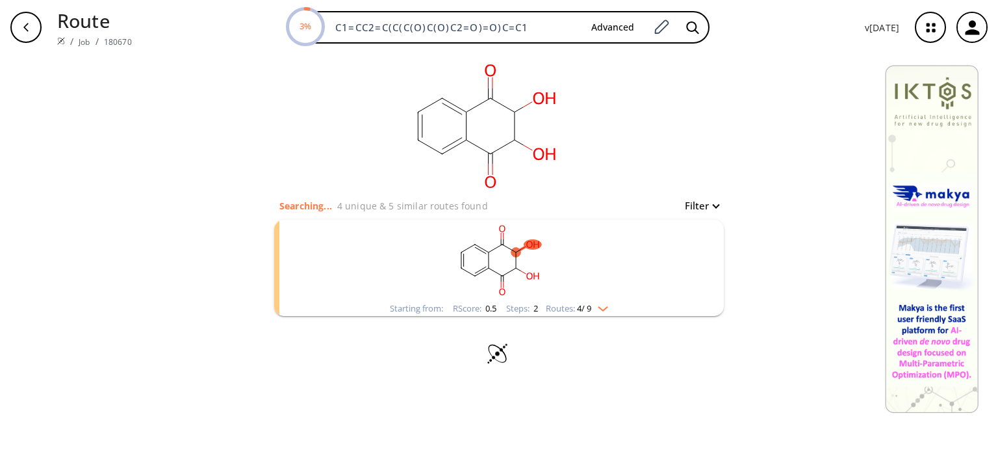
click at [613, 313] on div "Starting from: RScore : 0.5 Steps : 2 Routes: 4 / 9" at bounding box center [499, 308] width 238 height 15
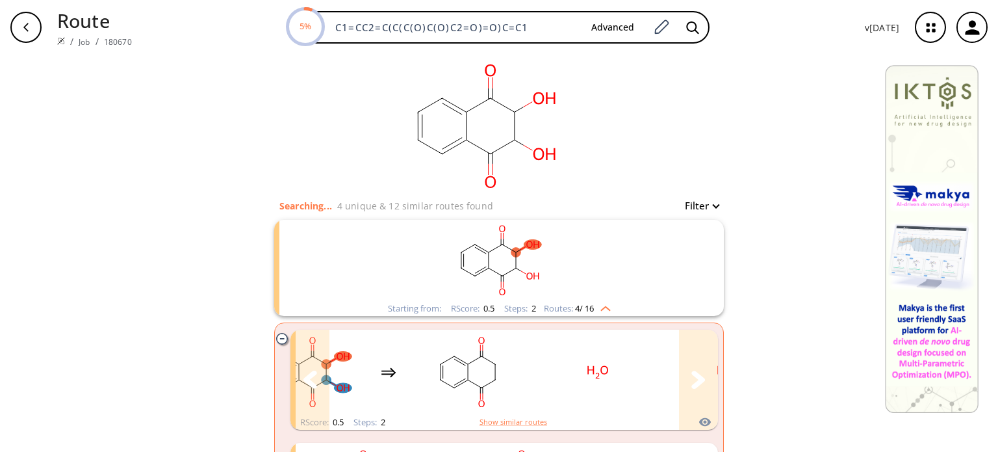
click at [556, 381] on rect "clusters" at bounding box center [597, 371] width 117 height 81
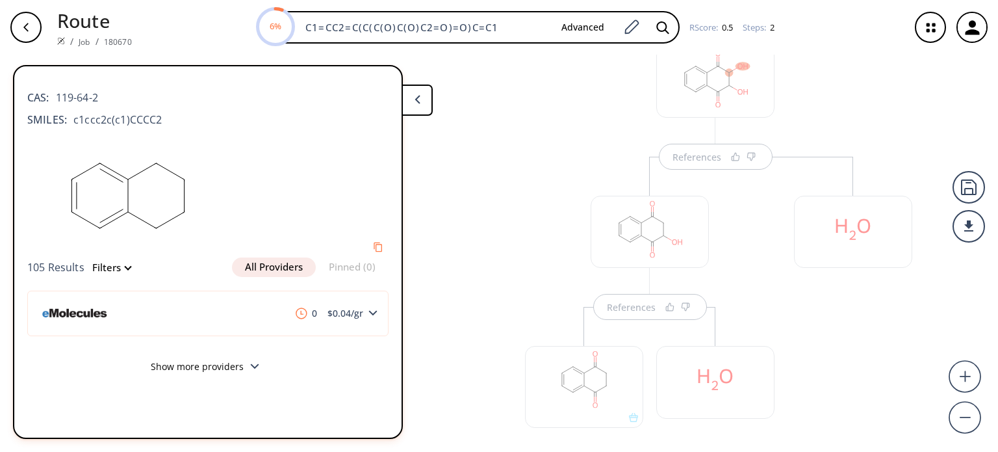
scroll to position [118, 0]
click at [650, 247] on div at bounding box center [715, 317] width 131 height 146
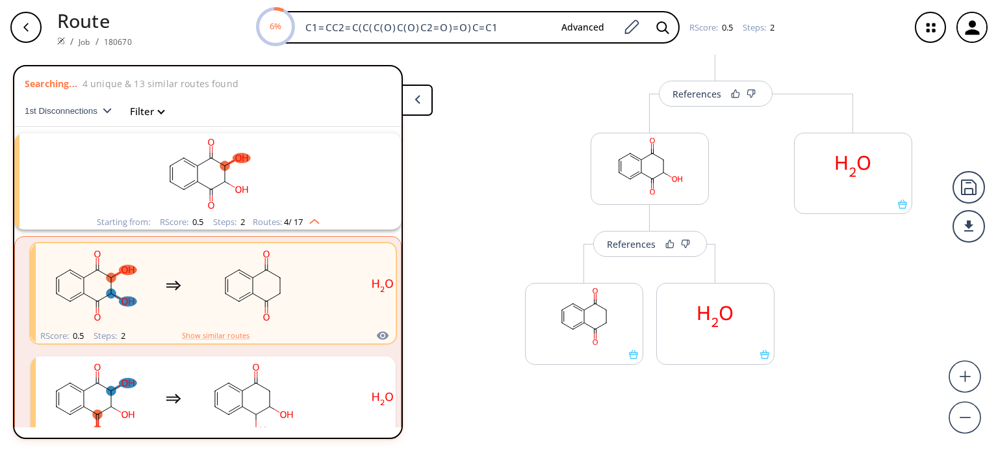
scroll to position [29, 0]
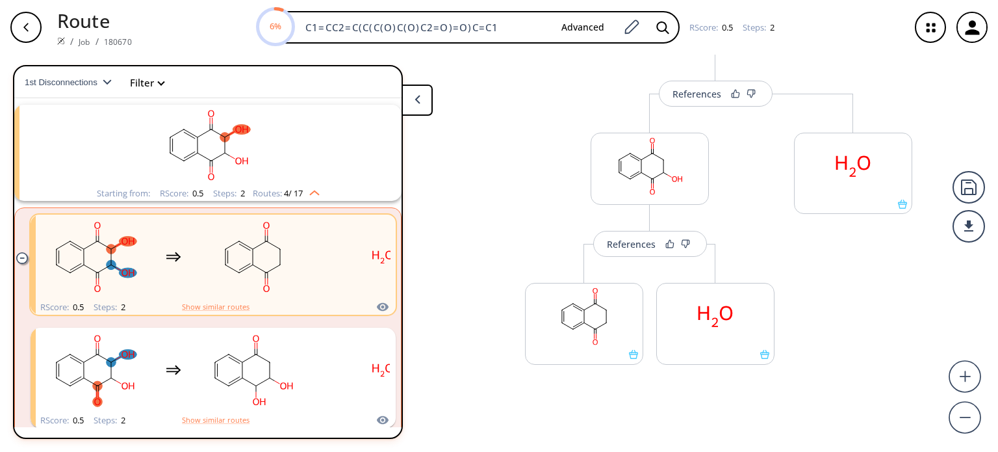
click at [645, 247] on div "References" at bounding box center [631, 244] width 49 height 8
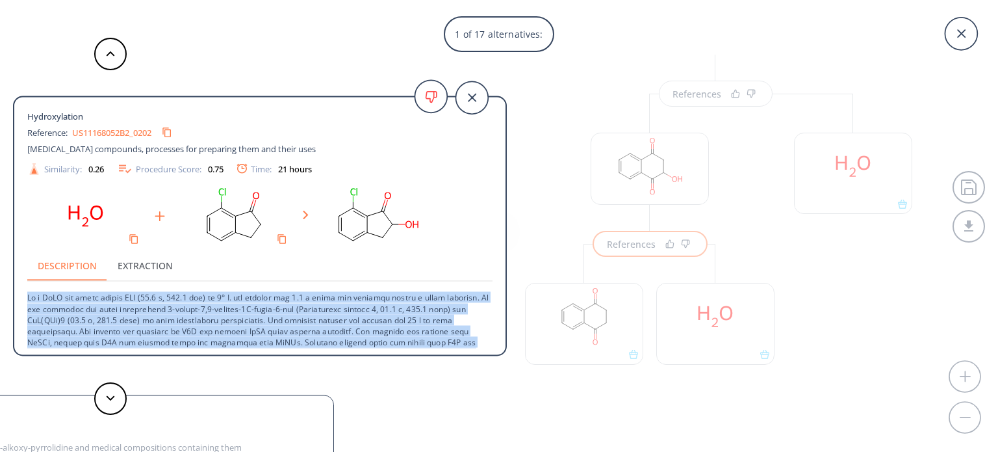
scroll to position [68, 0]
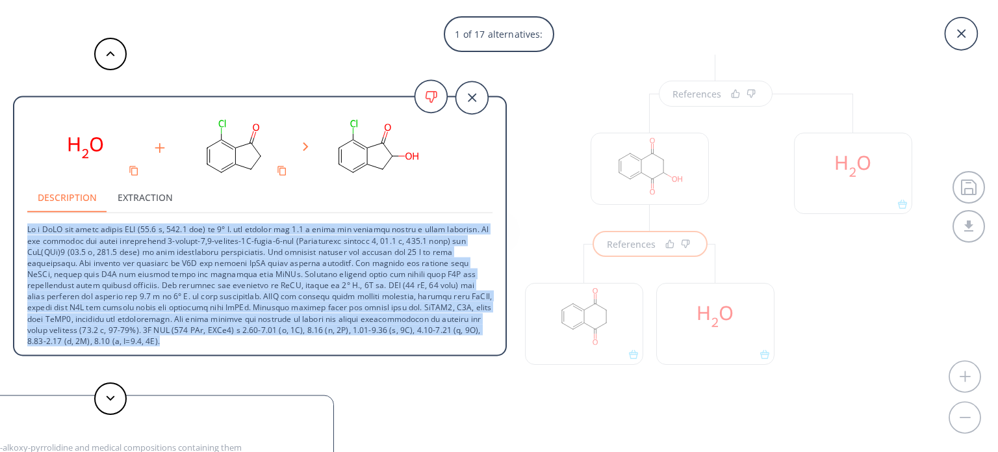
drag, startPoint x: 506, startPoint y: 270, endPoint x: 499, endPoint y: 352, distance: 82.8
click at [499, 352] on div "Hydroxylation Reference: US11168052B2_0202 [MEDICAL_DATA] compounds, processes …" at bounding box center [260, 226] width 494 height 260
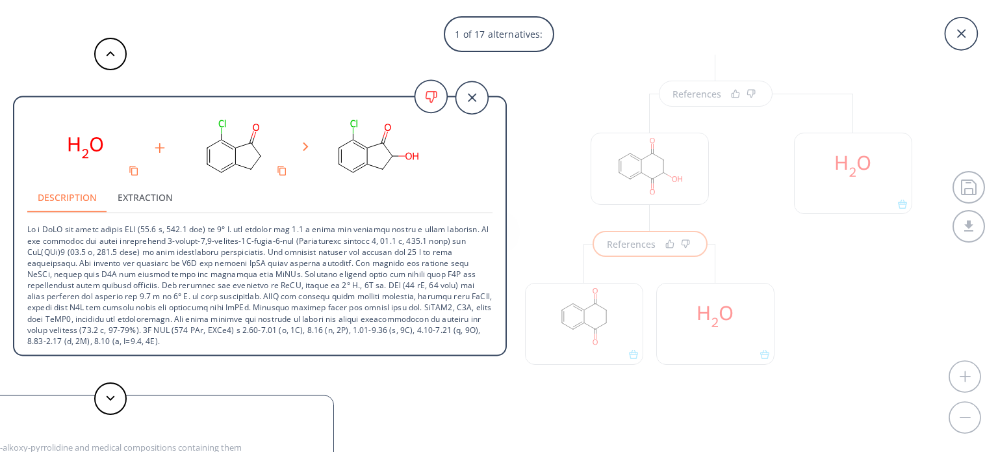
click at [426, 164] on rect at bounding box center [377, 148] width 117 height 66
click at [113, 397] on polygon at bounding box center [111, 397] width 8 height 5
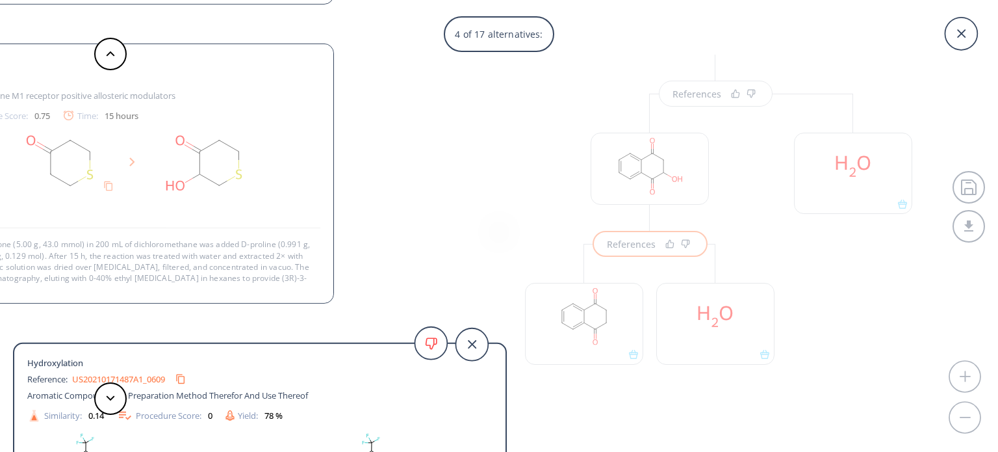
scroll to position [57, 0]
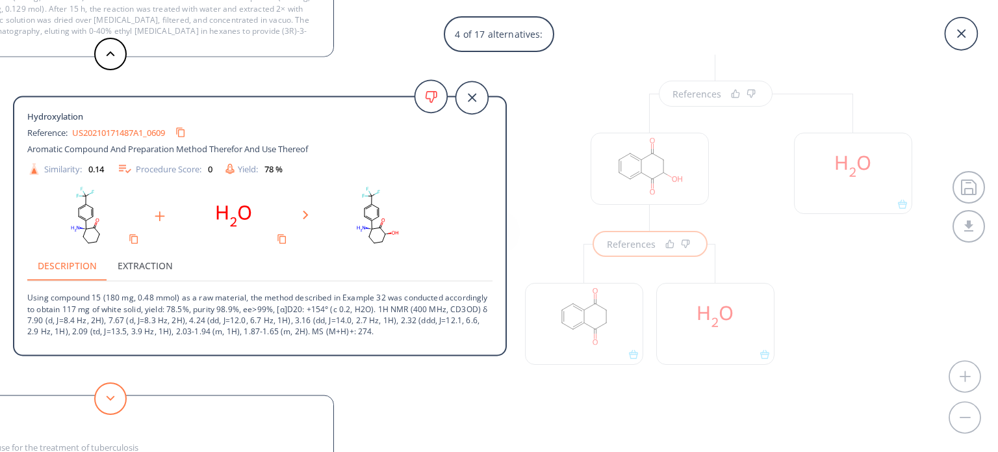
click at [115, 407] on button at bounding box center [110, 398] width 32 height 32
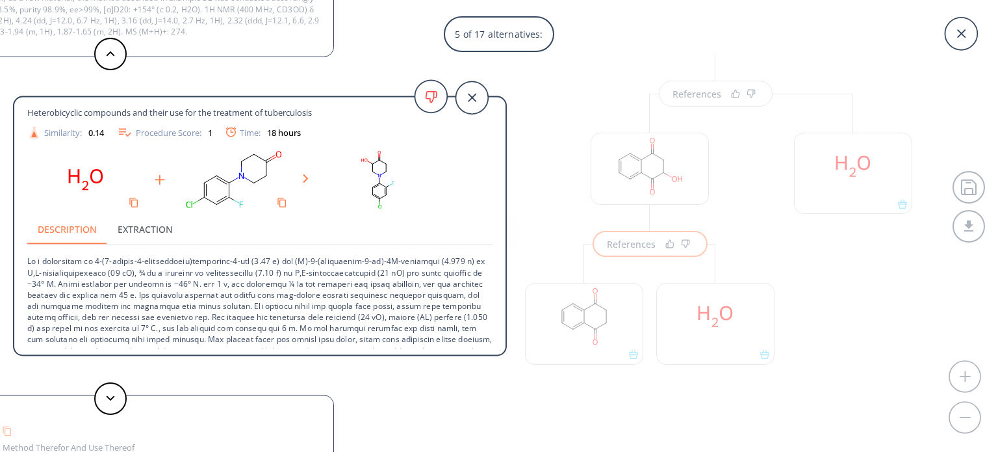
scroll to position [42, 0]
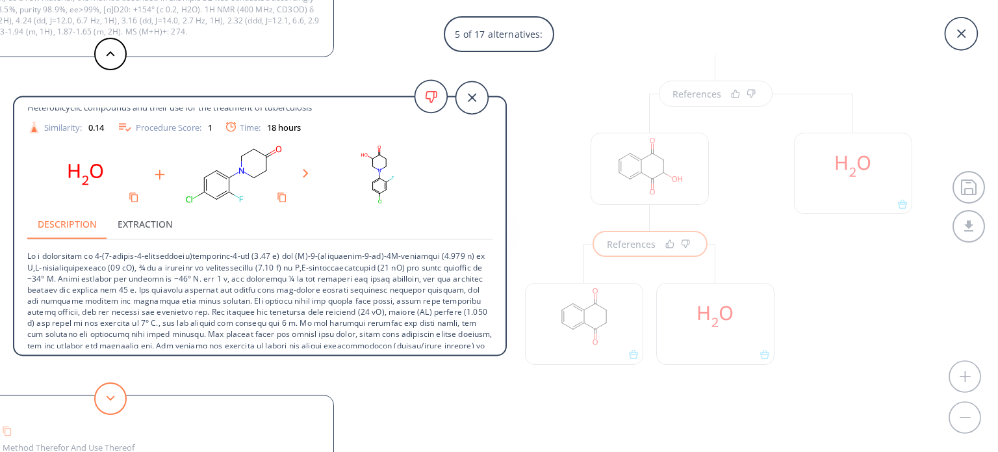
click at [105, 398] on button at bounding box center [110, 398] width 32 height 32
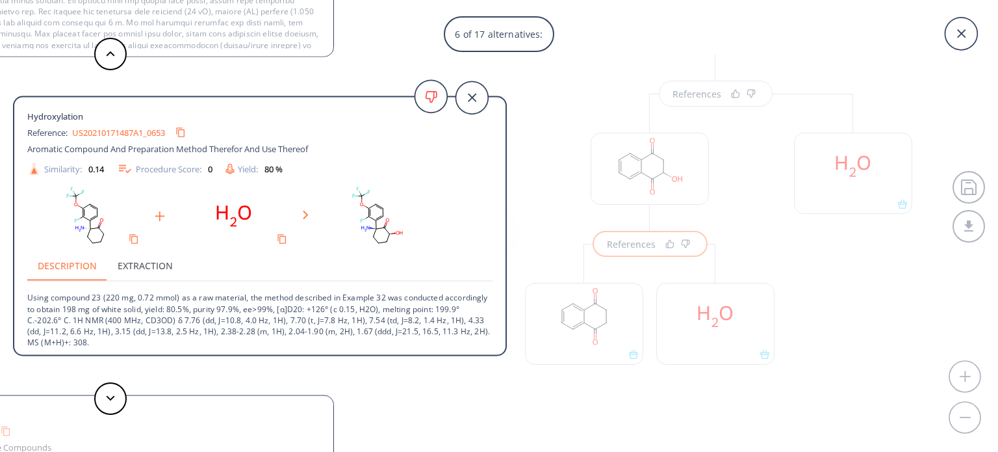
scroll to position [1, 0]
click at [119, 395] on button at bounding box center [110, 398] width 32 height 32
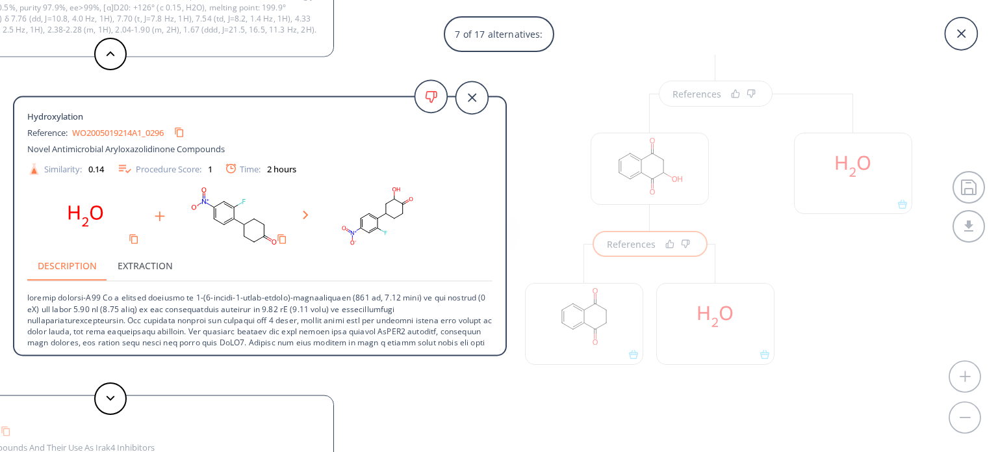
click at [509, 290] on div "7 of 17 alternatives: Hydroxylation Reference: US11168052B2_0202 [MEDICAL_DATA]…" at bounding box center [499, 226] width 998 height 452
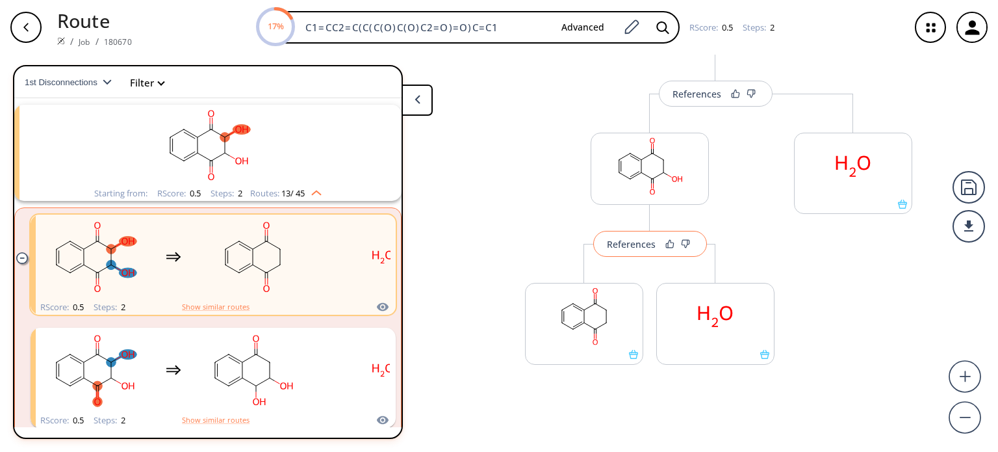
click at [647, 248] on div "References" at bounding box center [631, 244] width 49 height 8
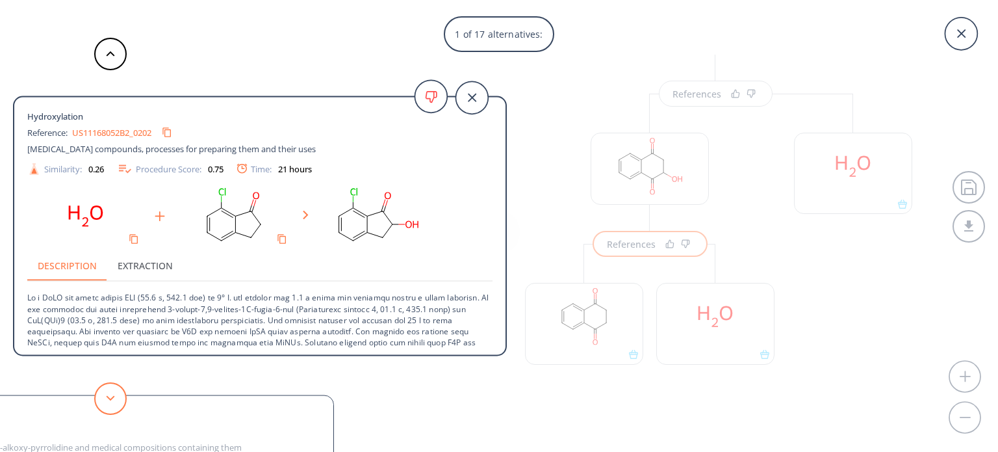
click at [112, 406] on button at bounding box center [110, 398] width 32 height 32
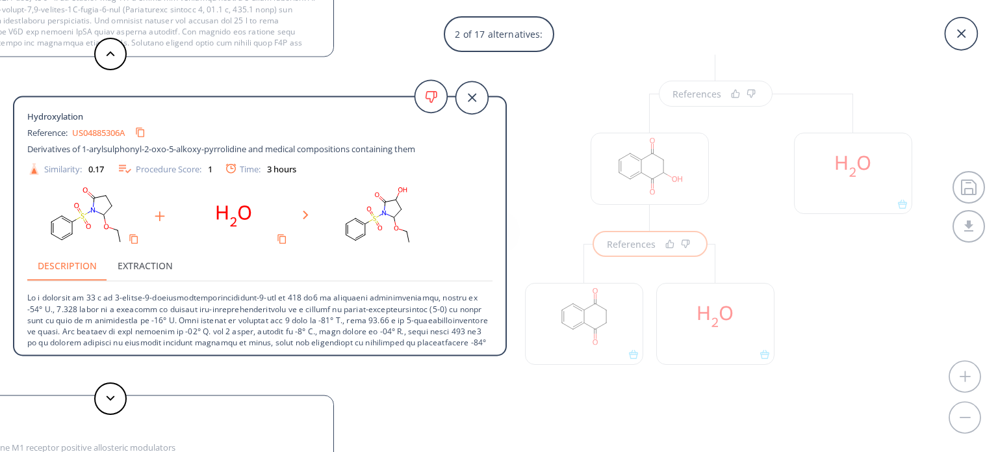
scroll to position [57, 0]
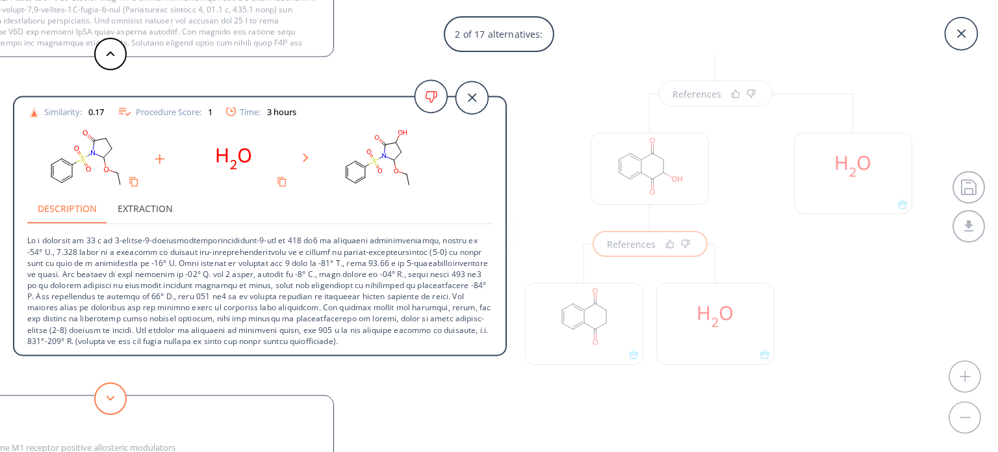
click at [121, 402] on button at bounding box center [110, 398] width 32 height 32
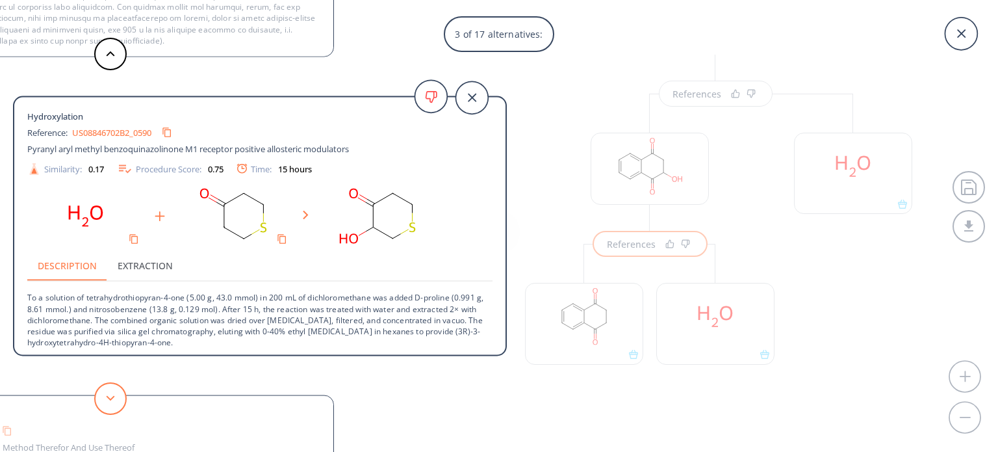
click at [117, 404] on button at bounding box center [110, 398] width 32 height 32
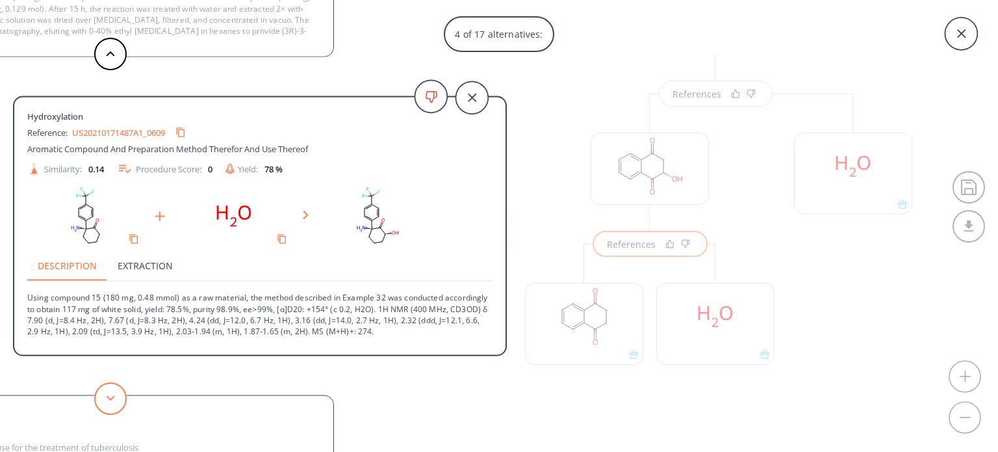
click at [117, 404] on button at bounding box center [110, 398] width 32 height 32
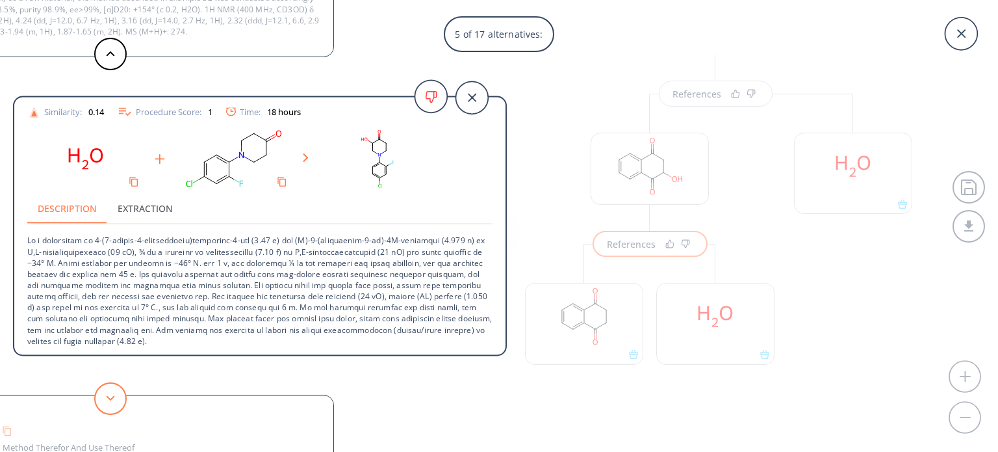
click at [115, 392] on button at bounding box center [110, 398] width 32 height 32
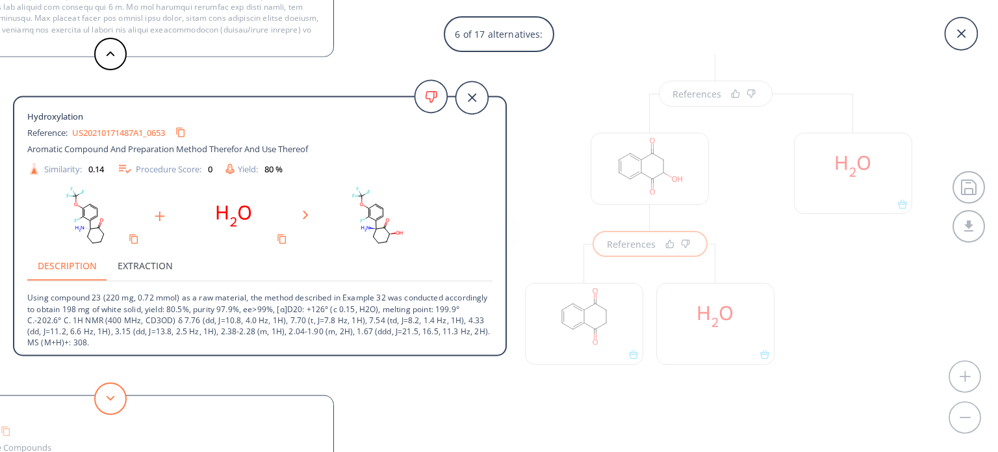
click at [117, 392] on button at bounding box center [110, 398] width 32 height 32
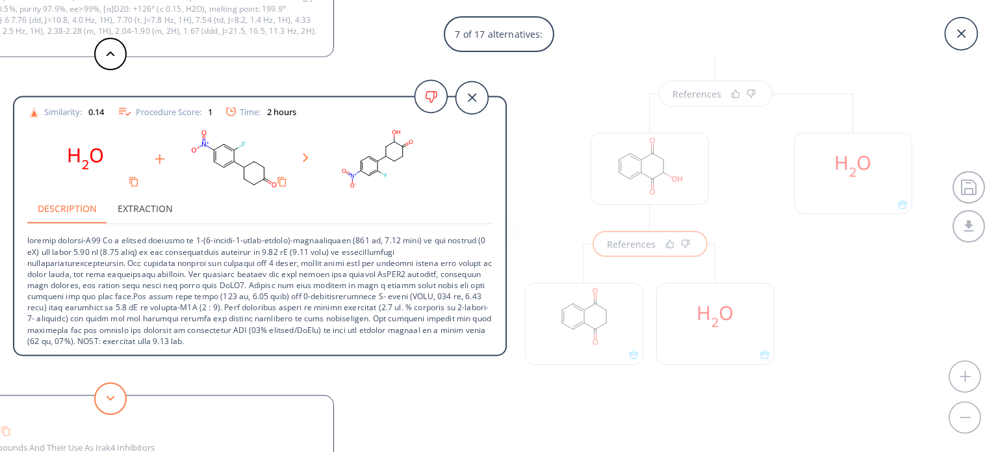
click at [109, 391] on button at bounding box center [110, 398] width 32 height 32
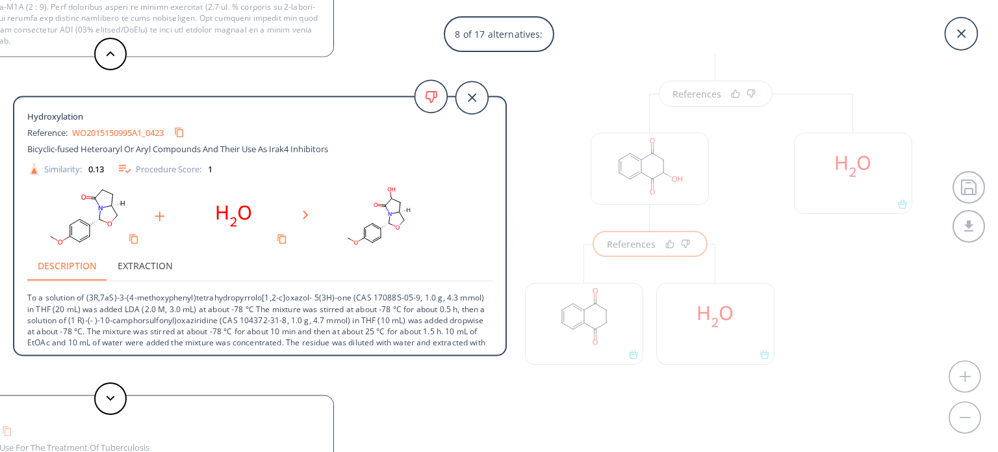
scroll to position [35, 0]
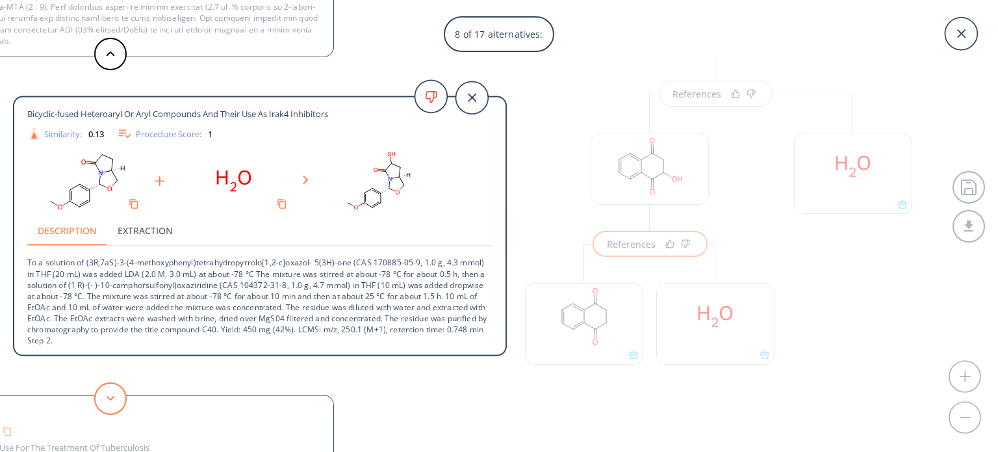
click at [117, 400] on button at bounding box center [110, 398] width 32 height 32
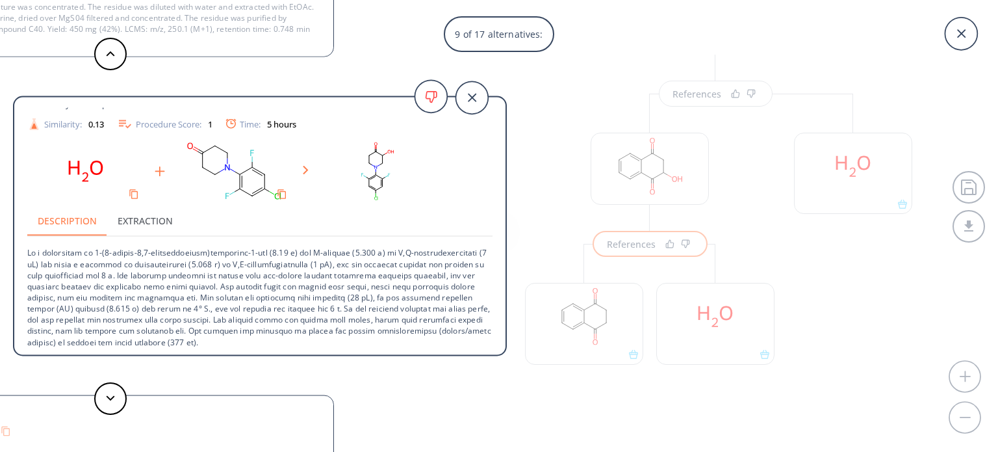
scroll to position [46, 0]
click at [114, 395] on icon at bounding box center [110, 398] width 9 height 6
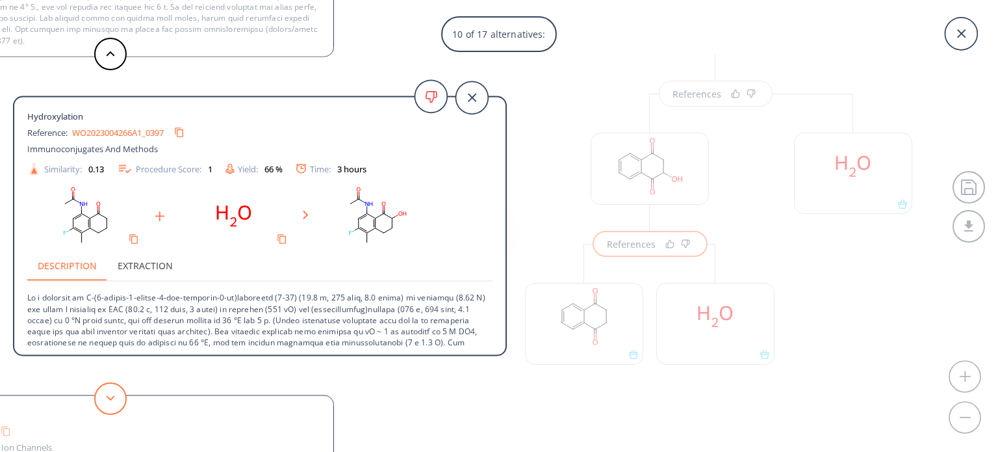
click at [114, 395] on icon at bounding box center [110, 398] width 9 height 6
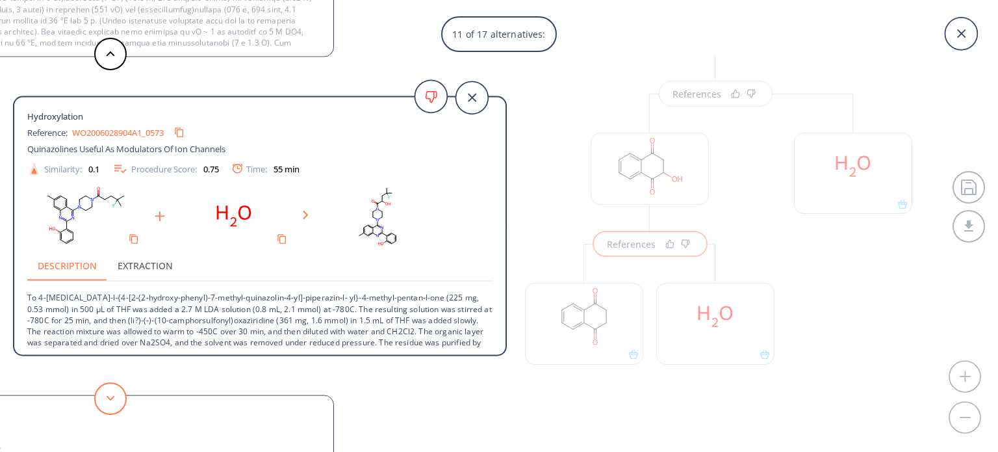
click at [112, 401] on button at bounding box center [110, 398] width 32 height 32
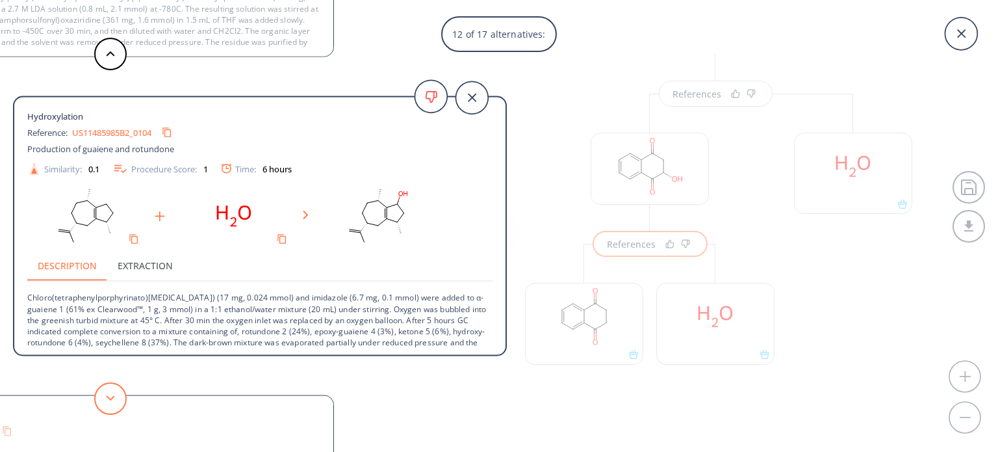
click at [104, 392] on button at bounding box center [110, 398] width 32 height 32
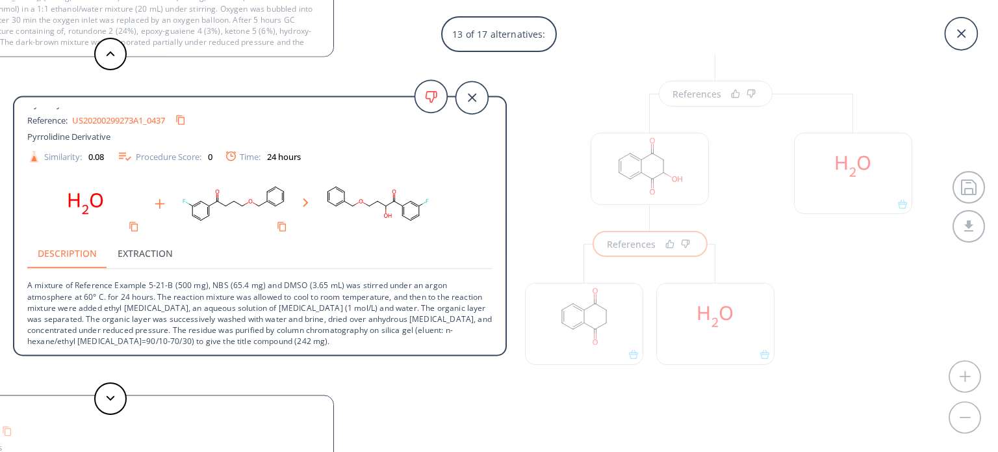
scroll to position [13, 0]
click at [111, 393] on button at bounding box center [110, 398] width 32 height 32
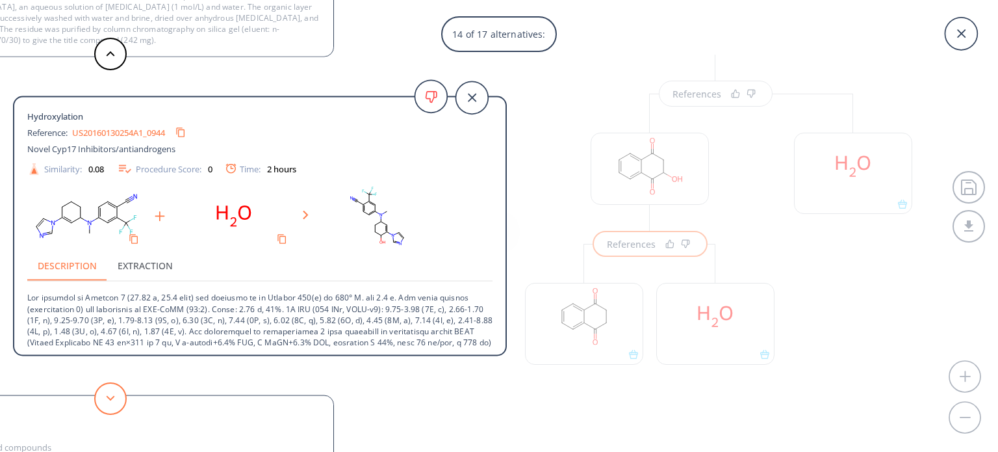
click at [111, 390] on button at bounding box center [110, 398] width 32 height 32
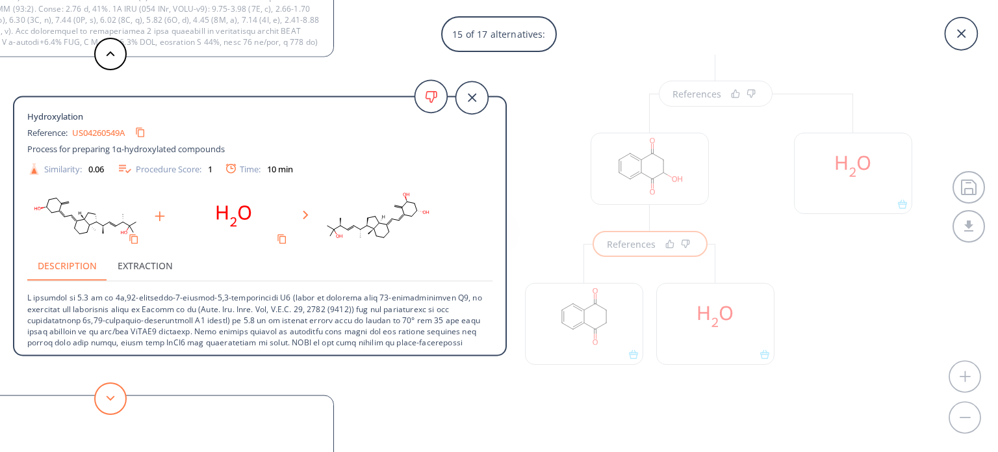
click at [111, 390] on button at bounding box center [110, 398] width 32 height 32
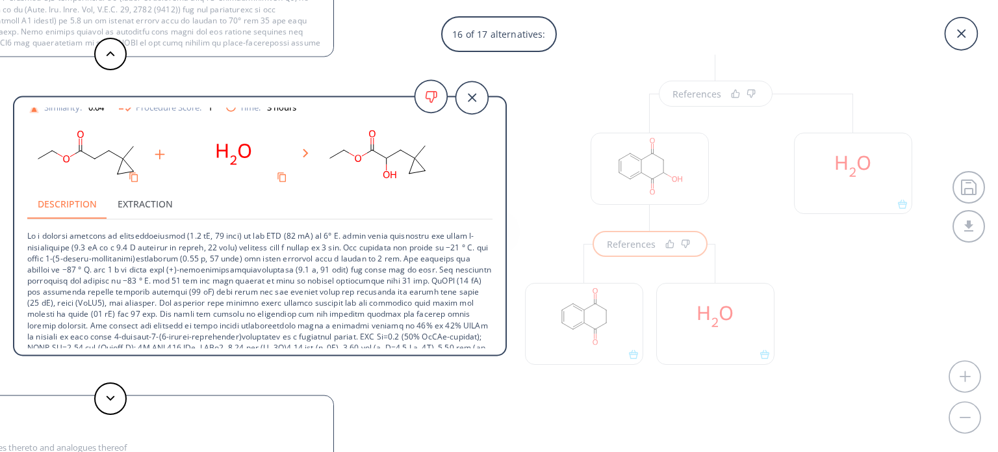
scroll to position [71, 0]
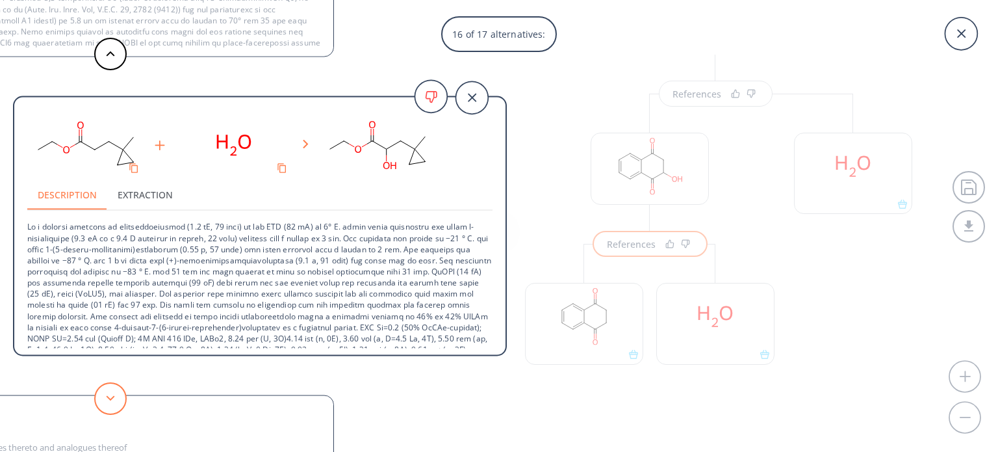
click at [114, 403] on button at bounding box center [110, 398] width 32 height 32
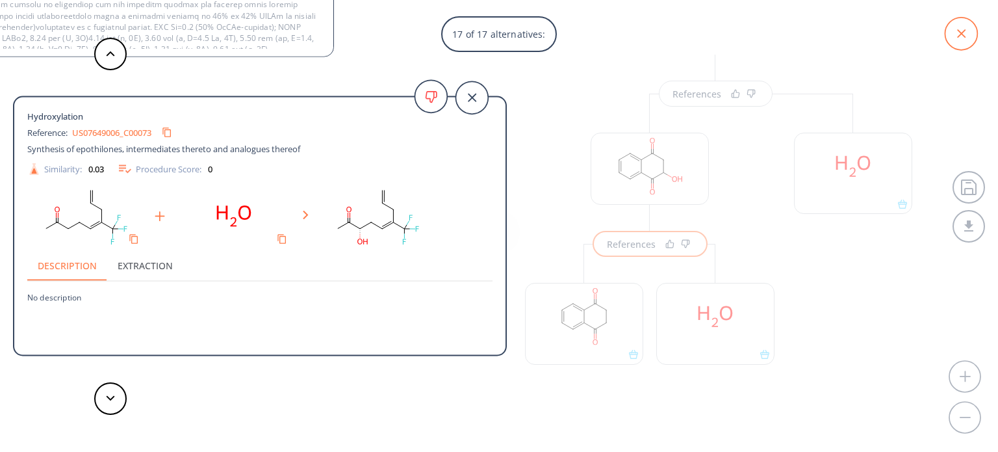
click at [962, 31] on icon at bounding box center [961, 33] width 41 height 41
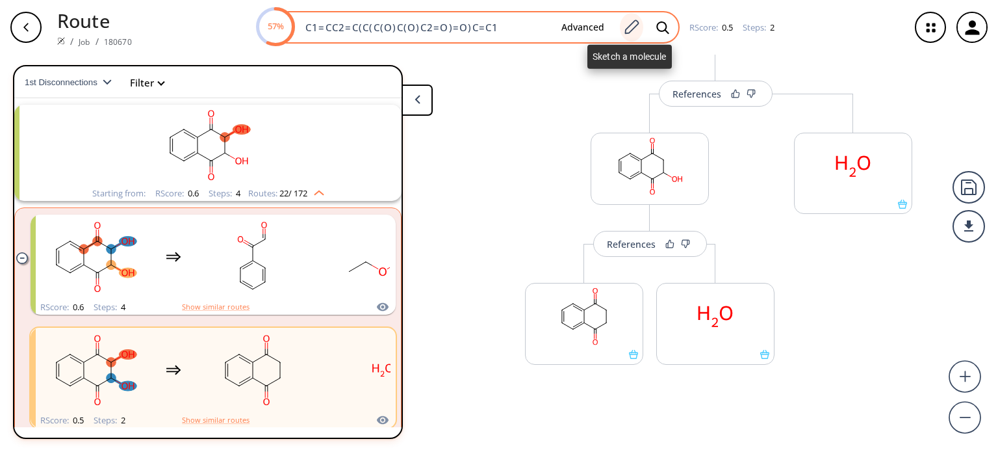
click at [625, 24] on icon at bounding box center [632, 27] width 18 height 17
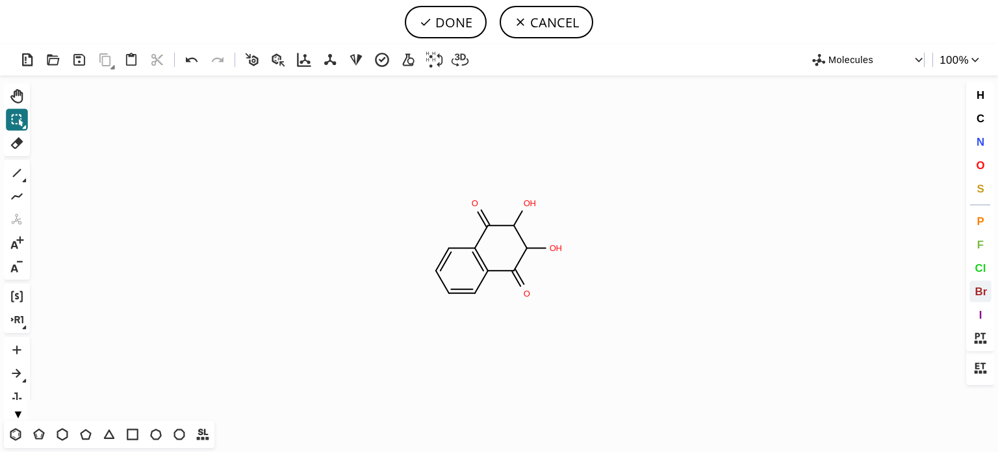
drag, startPoint x: 983, startPoint y: 292, endPoint x: 933, endPoint y: 267, distance: 55.5
click at [983, 290] on span "Br" at bounding box center [981, 291] width 12 height 12
click at [530, 207] on tspan "Br" at bounding box center [533, 206] width 9 height 10
click at [551, 256] on tspan "Br" at bounding box center [551, 256] width 9 height 10
click at [464, 24] on button "DONE" at bounding box center [446, 22] width 82 height 32
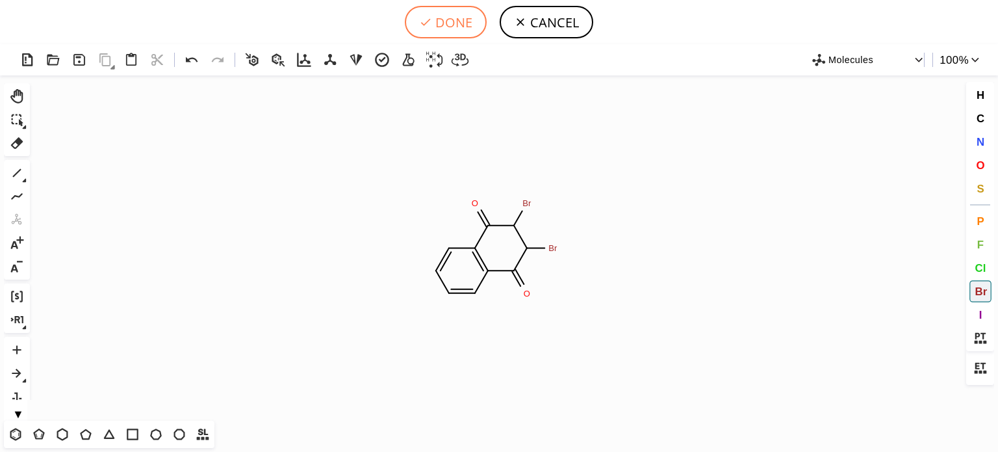
type input "C1C=CC2C(=O)C(C(C(=O)C=2C=1)Br)Br"
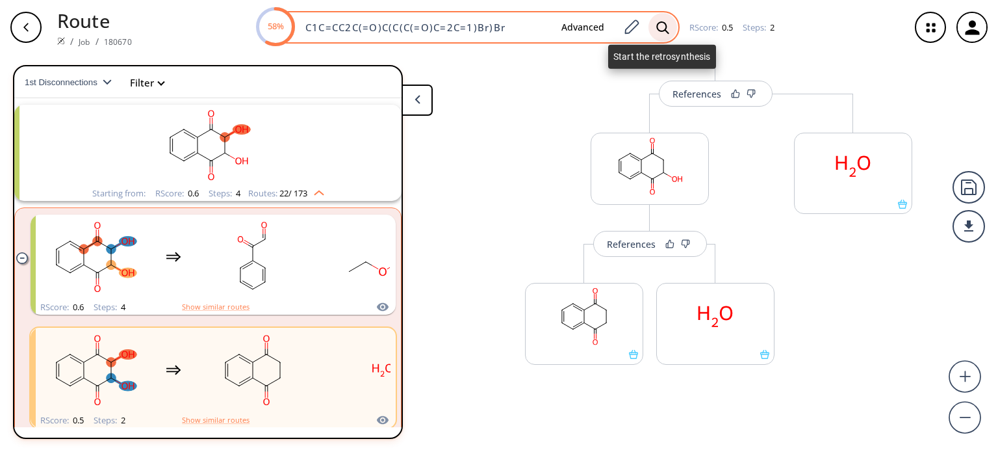
click at [657, 31] on icon at bounding box center [662, 28] width 13 height 14
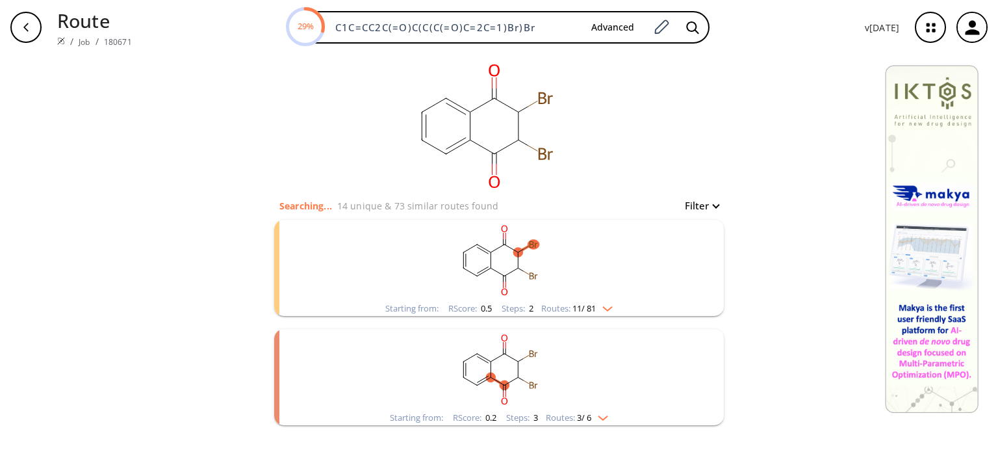
click at [609, 420] on div "Starting from: RScore : 0.2 Steps : 3 Routes: 3 / 6" at bounding box center [499, 417] width 238 height 15
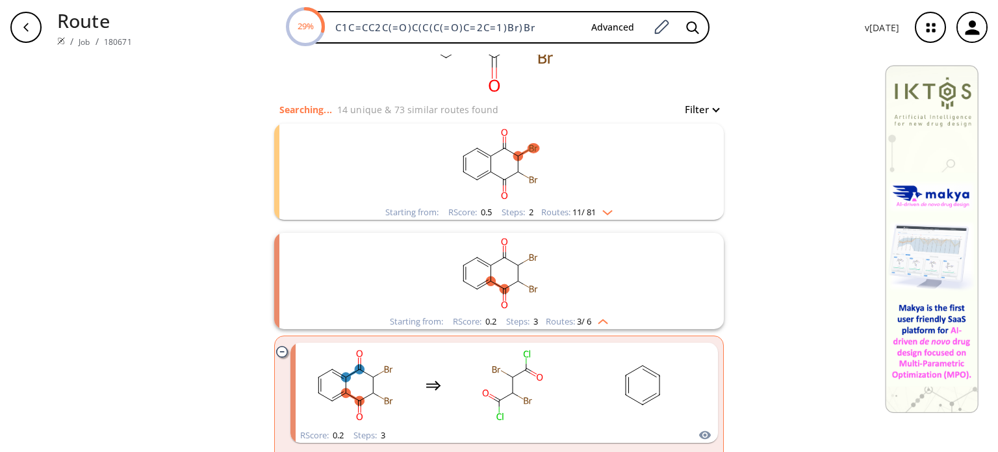
scroll to position [260, 0]
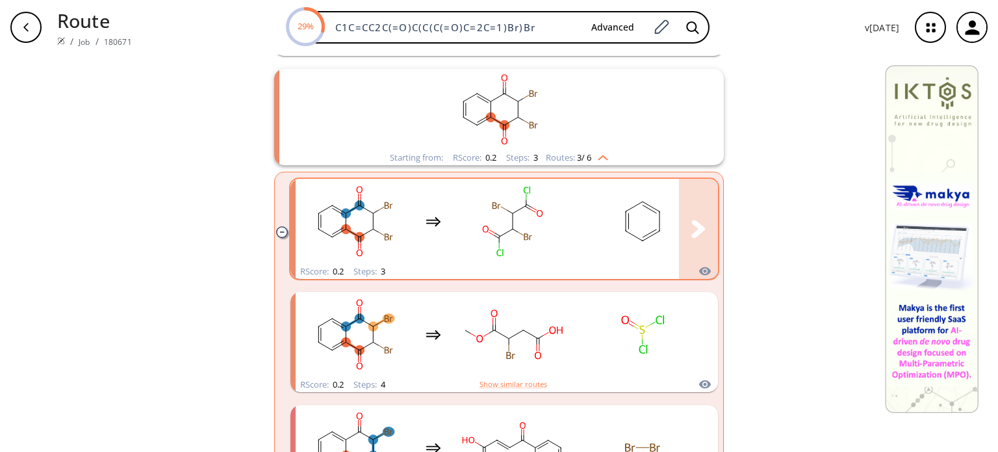
click at [577, 242] on div "clusters" at bounding box center [563, 221] width 535 height 85
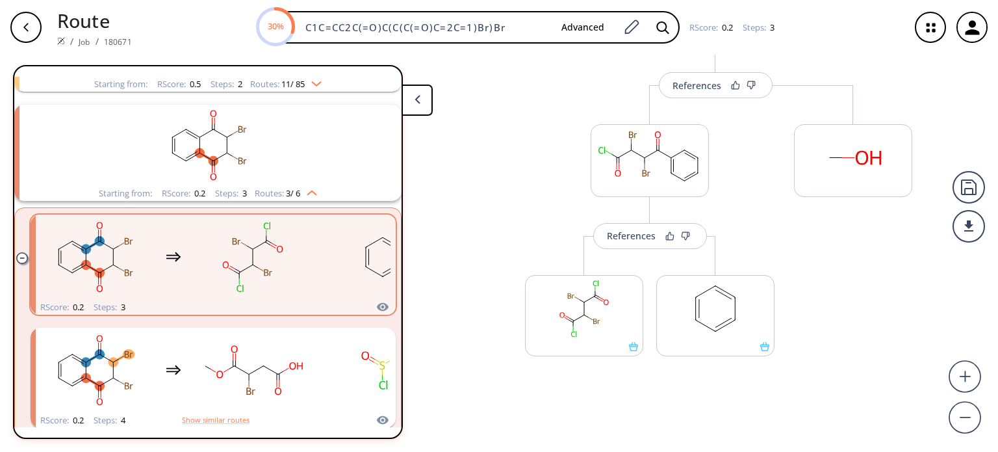
scroll to position [303, 0]
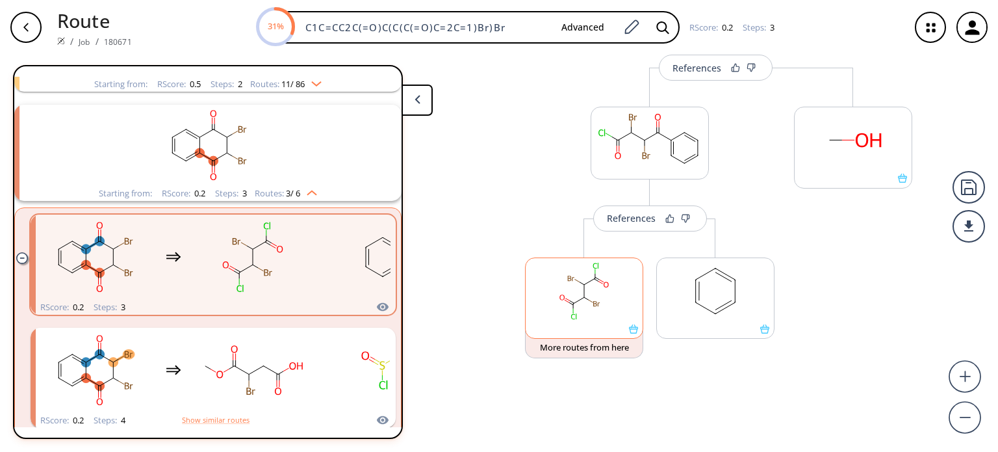
click at [605, 298] on rect at bounding box center [584, 291] width 117 height 66
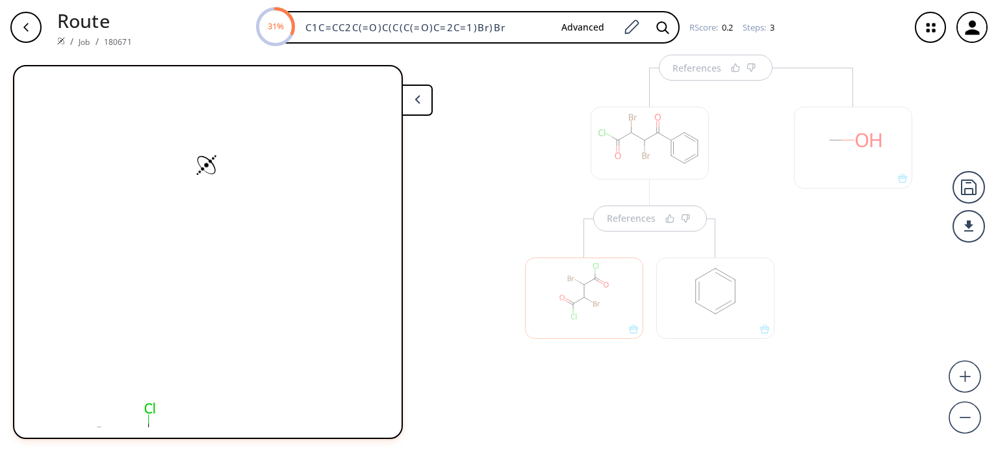
scroll to position [0, 0]
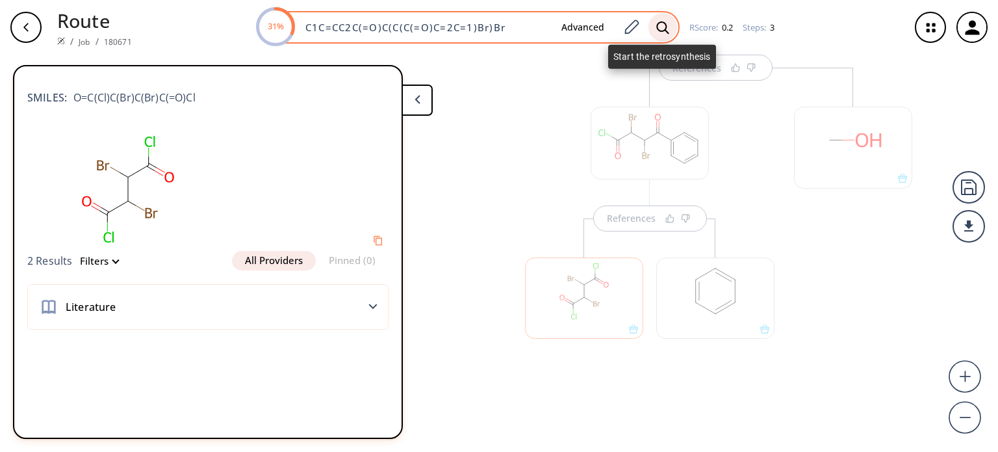
click at [661, 25] on icon at bounding box center [662, 28] width 13 height 14
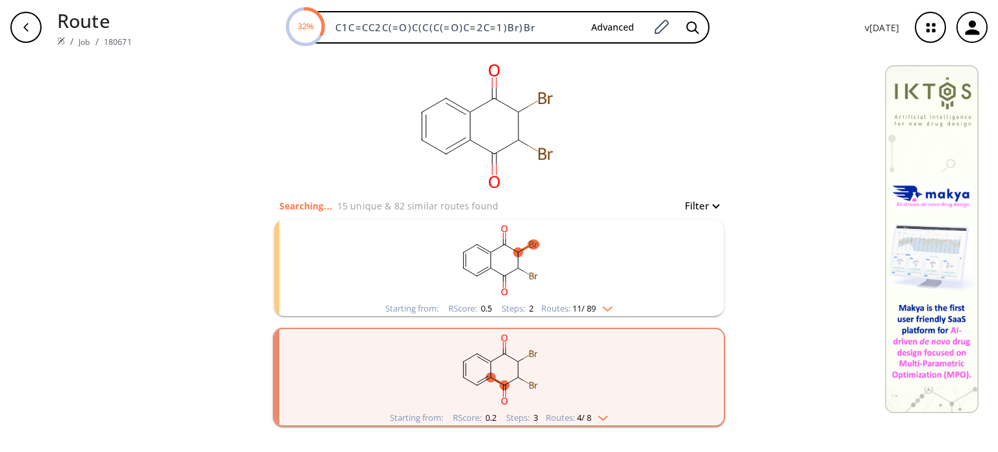
click at [602, 415] on img "clusters" at bounding box center [599, 415] width 17 height 10
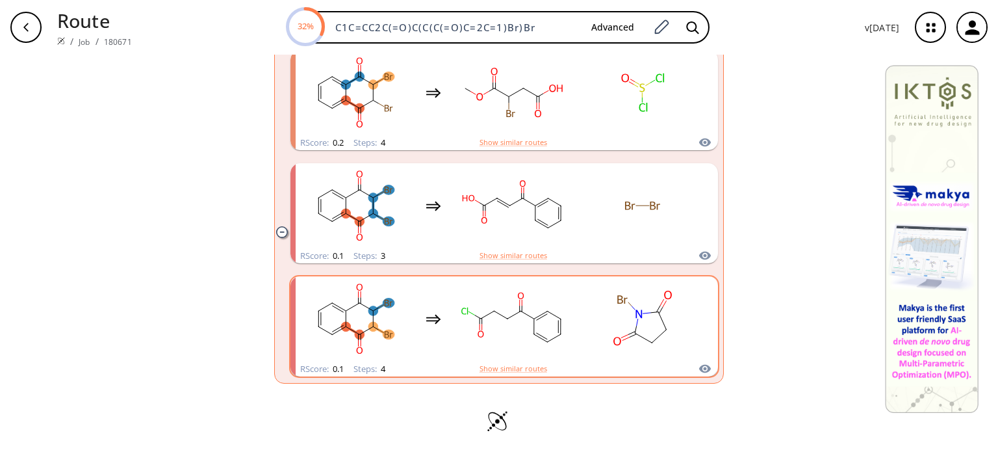
scroll to position [504, 0]
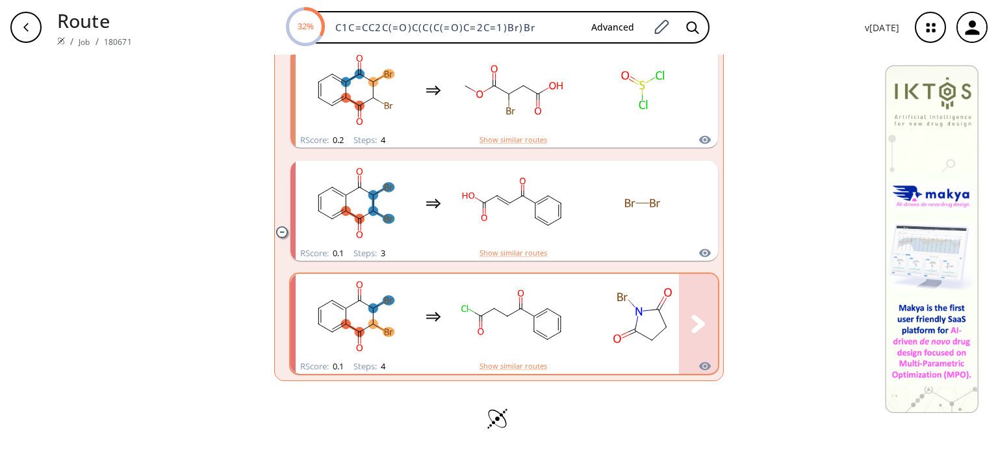
click at [543, 342] on ellipse "clusters" at bounding box center [547, 339] width 9 height 9
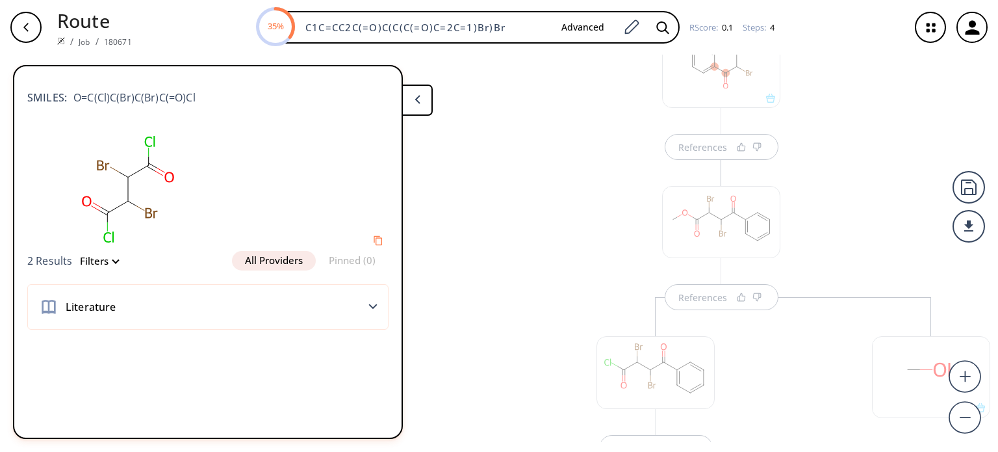
scroll to position [8, 0]
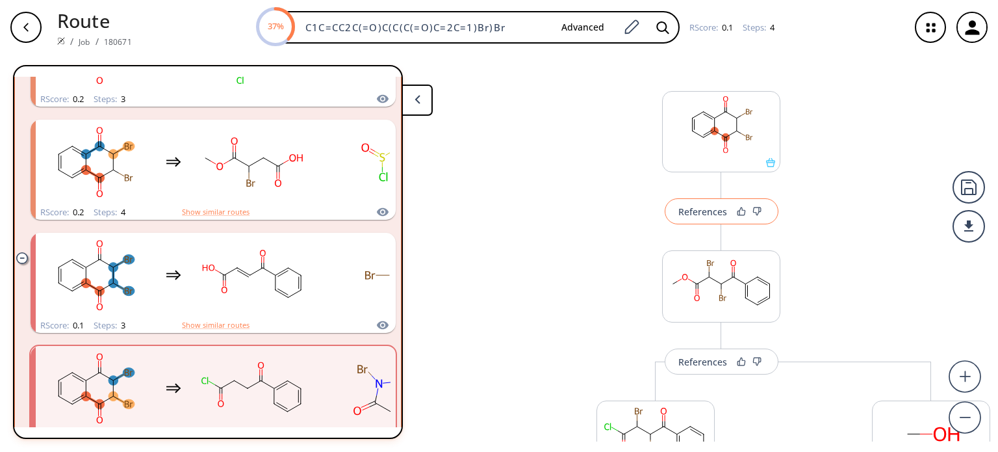
scroll to position [400, 0]
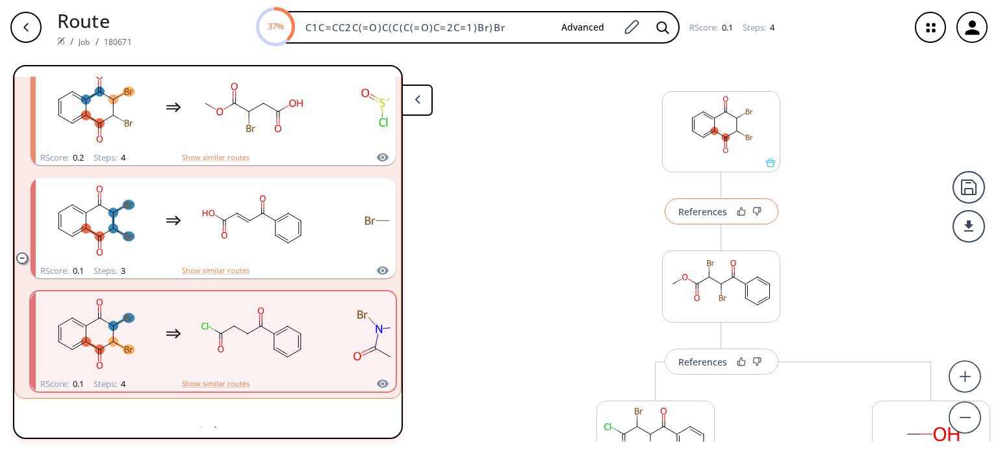
click at [699, 215] on div "References" at bounding box center [702, 211] width 49 height 8
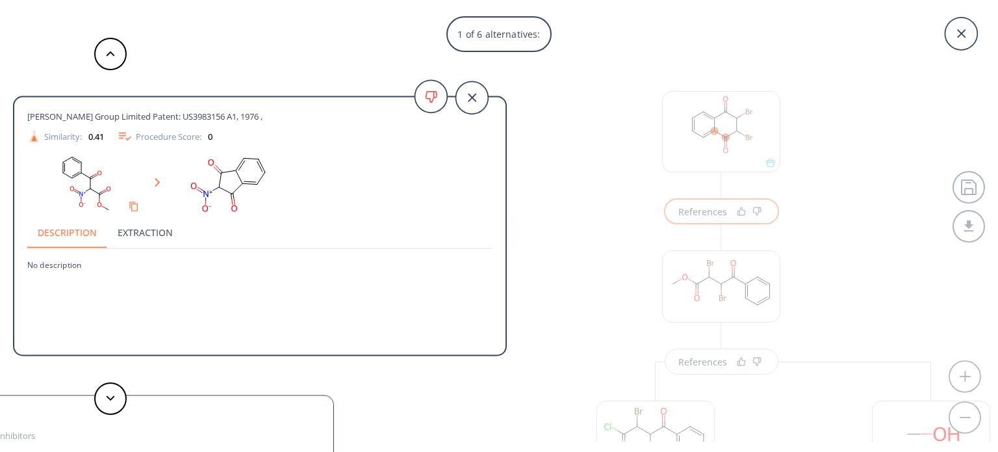
click at [744, 119] on div "1 of 6 alternatives: [PERSON_NAME] Group Limited Patent: US3983156 A1, 1976 , S…" at bounding box center [499, 226] width 998 height 452
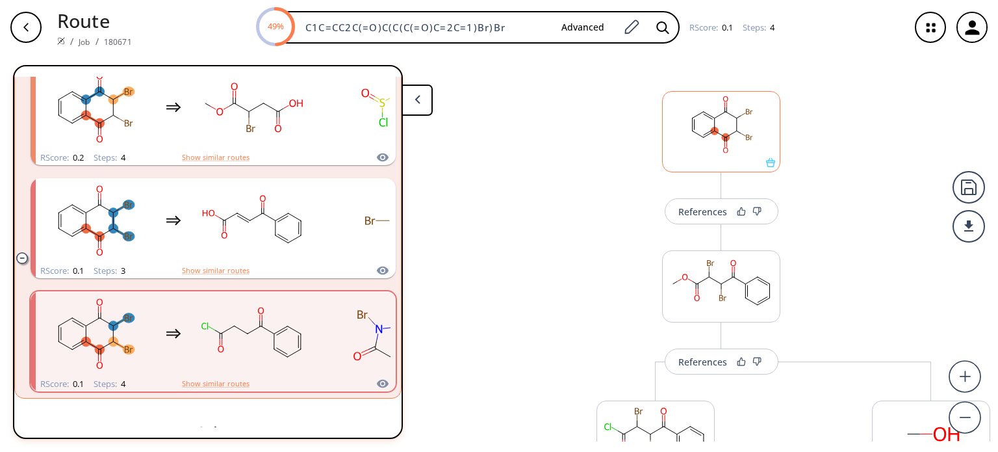
click at [711, 121] on rect at bounding box center [721, 125] width 117 height 66
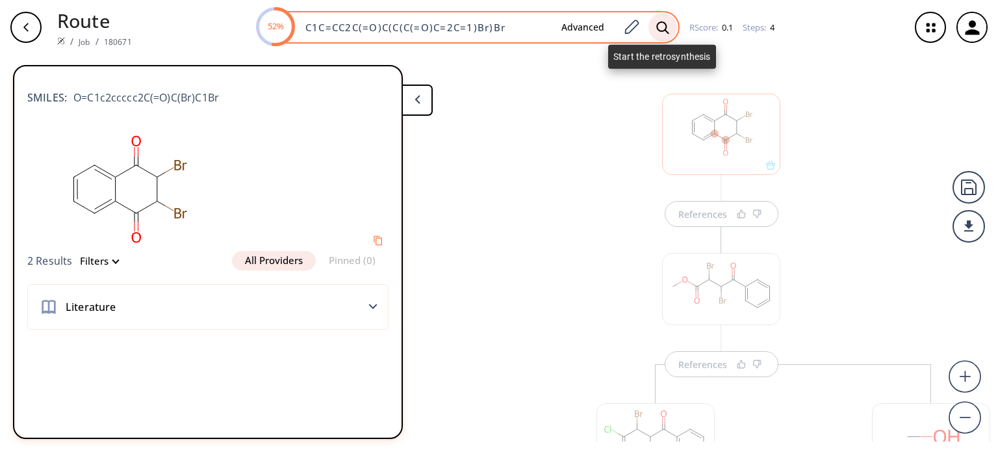
click at [660, 25] on icon at bounding box center [662, 28] width 13 height 14
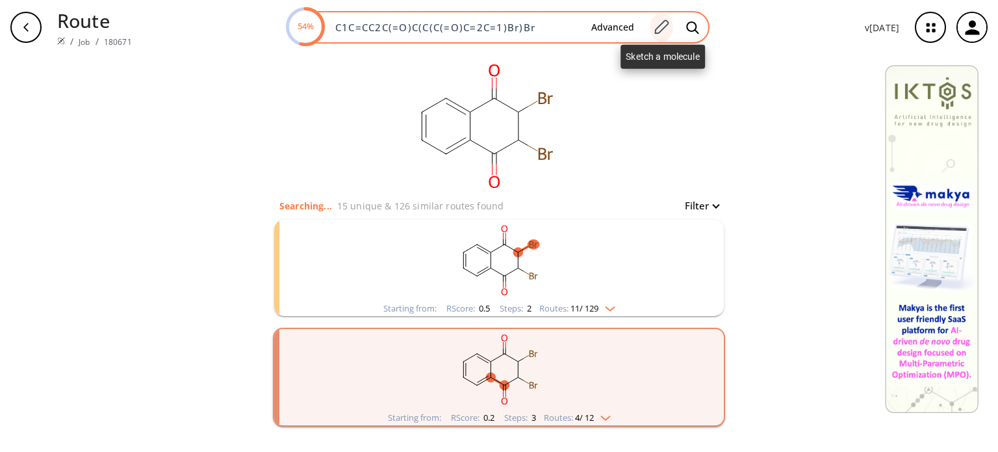
click at [664, 23] on icon at bounding box center [662, 26] width 14 height 14
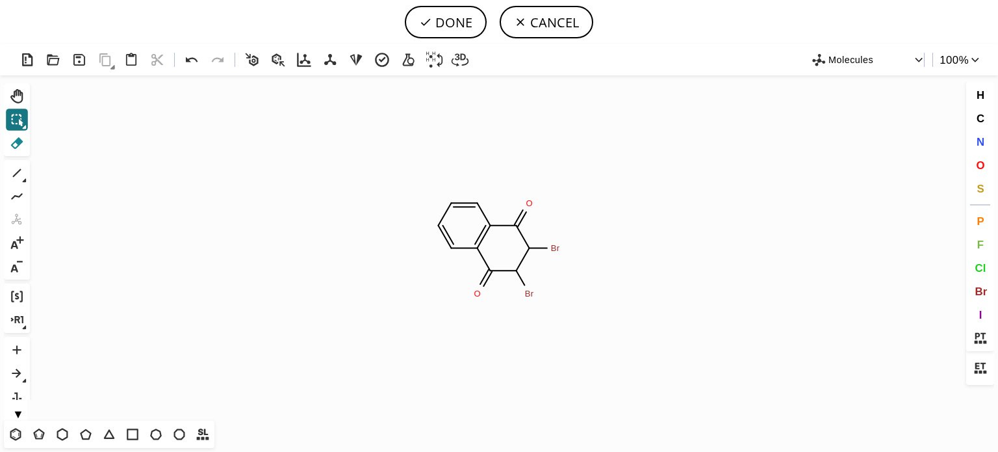
click at [17, 142] on icon at bounding box center [17, 143] width 12 height 12
click at [480, 294] on tspan "O" at bounding box center [477, 294] width 6 height 10
click at [522, 294] on circle at bounding box center [529, 293] width 17 height 17
click at [448, 25] on button "DONE" at bounding box center [446, 22] width 82 height 32
type input "C1=CC2=C(C(C(Br)CC2)=O)C=C1"
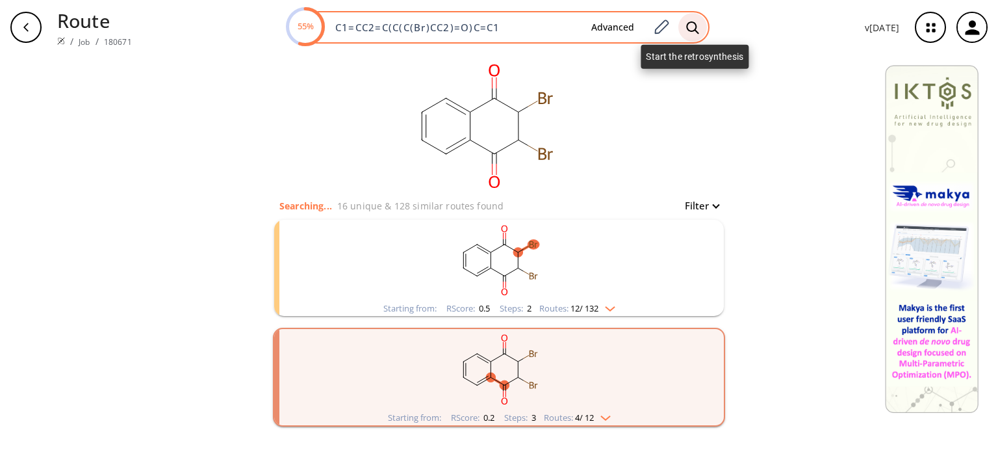
click at [698, 24] on icon at bounding box center [692, 27] width 12 height 12
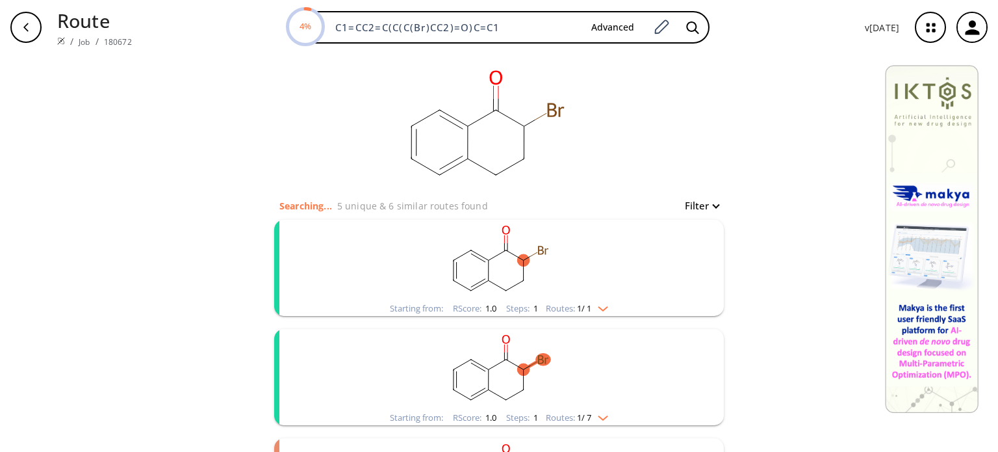
click at [603, 311] on img "clusters" at bounding box center [599, 306] width 17 height 10
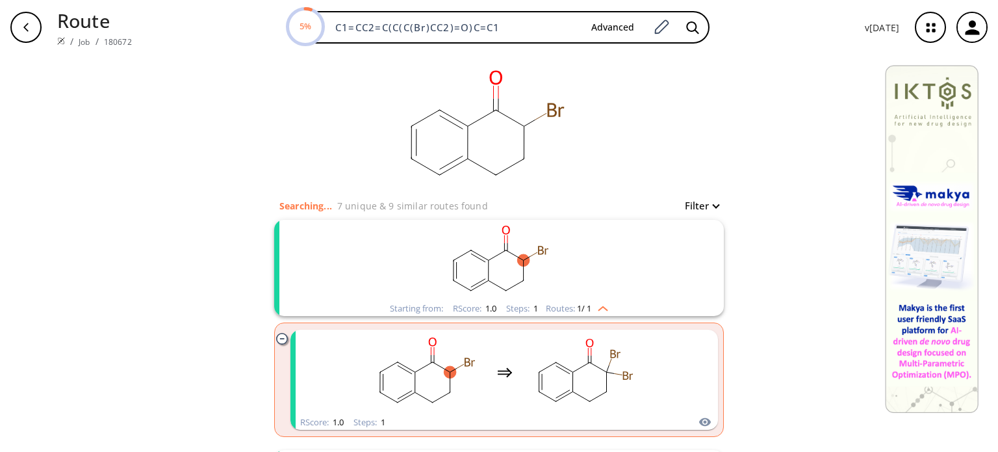
click at [620, 262] on rect "clusters" at bounding box center [499, 260] width 338 height 81
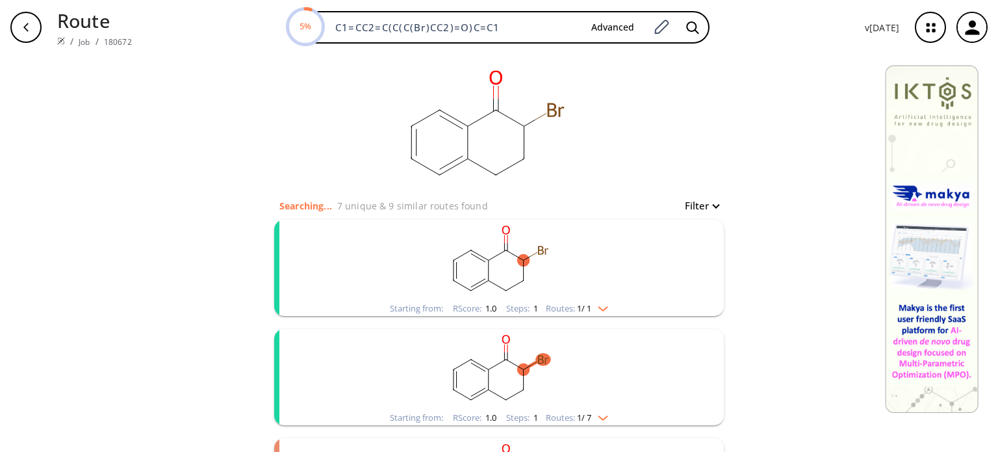
click at [600, 420] on div "Routes: 1 / 7" at bounding box center [577, 417] width 62 height 8
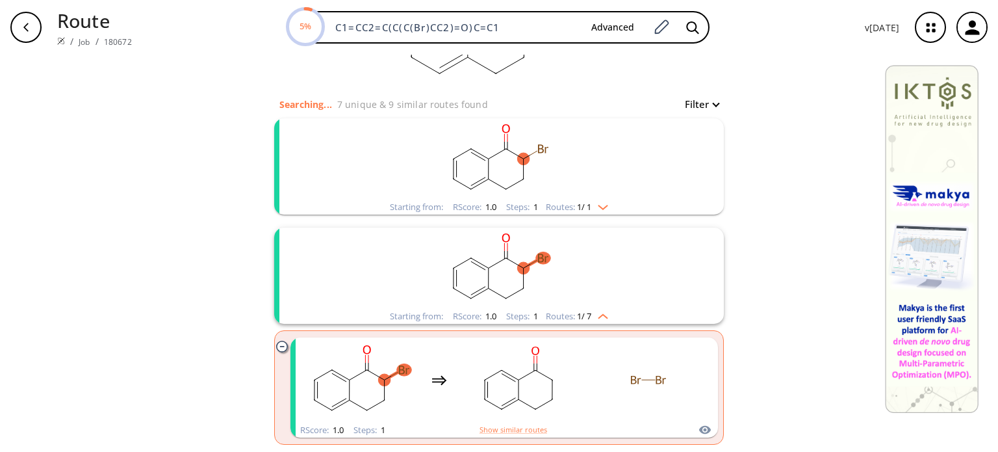
scroll to position [260, 0]
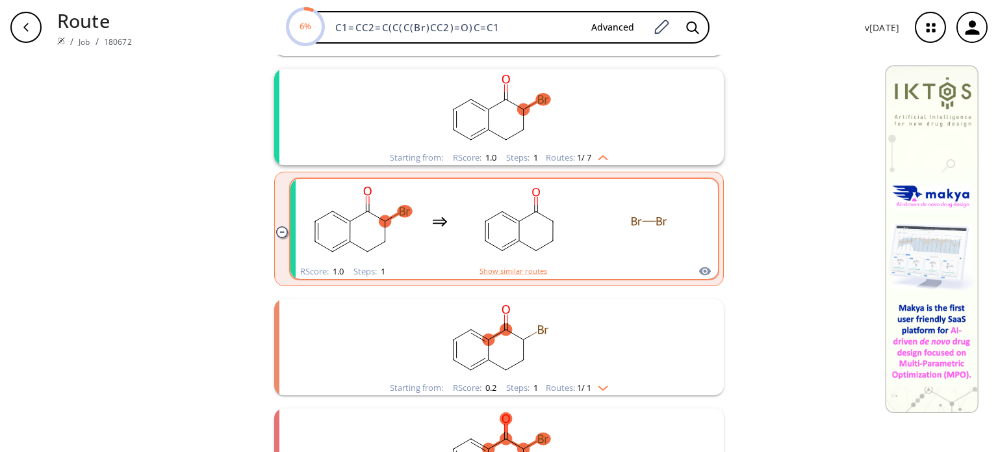
click at [611, 248] on rect "clusters" at bounding box center [649, 221] width 117 height 81
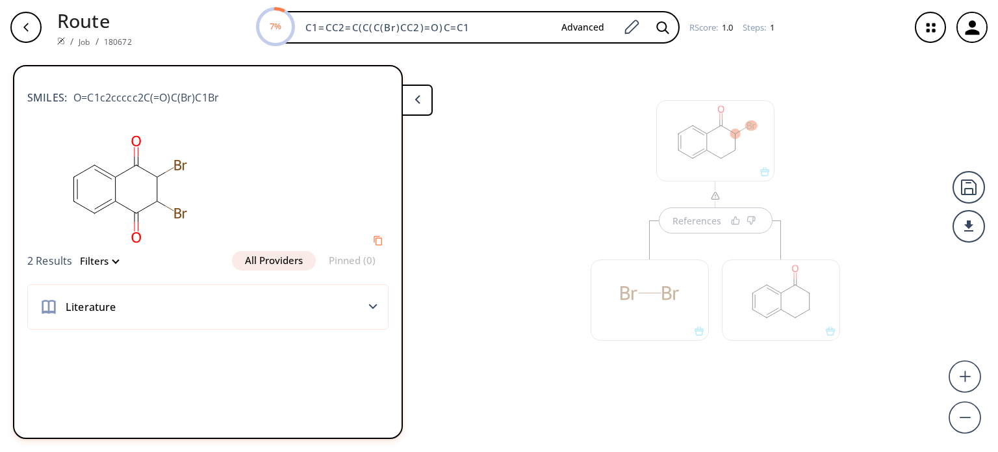
click at [717, 224] on div at bounding box center [780, 293] width 131 height 146
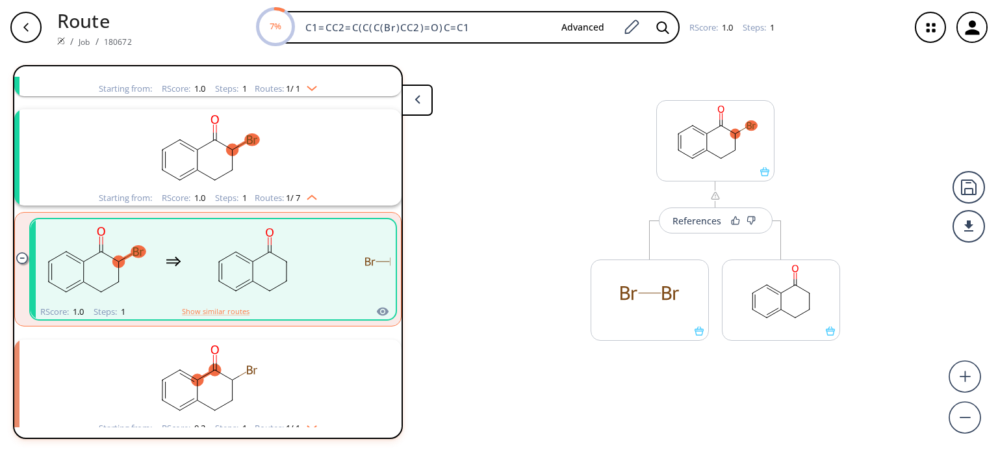
scroll to position [138, 0]
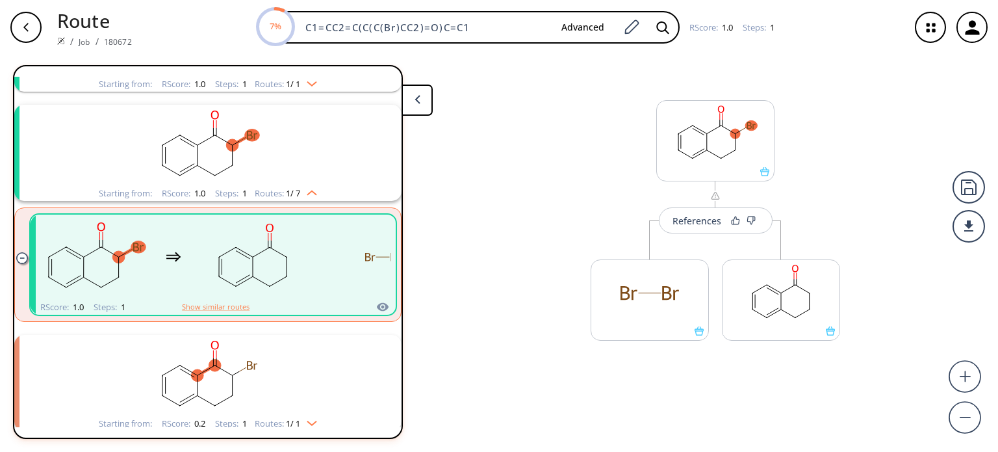
click at [717, 224] on div "References" at bounding box center [697, 220] width 49 height 8
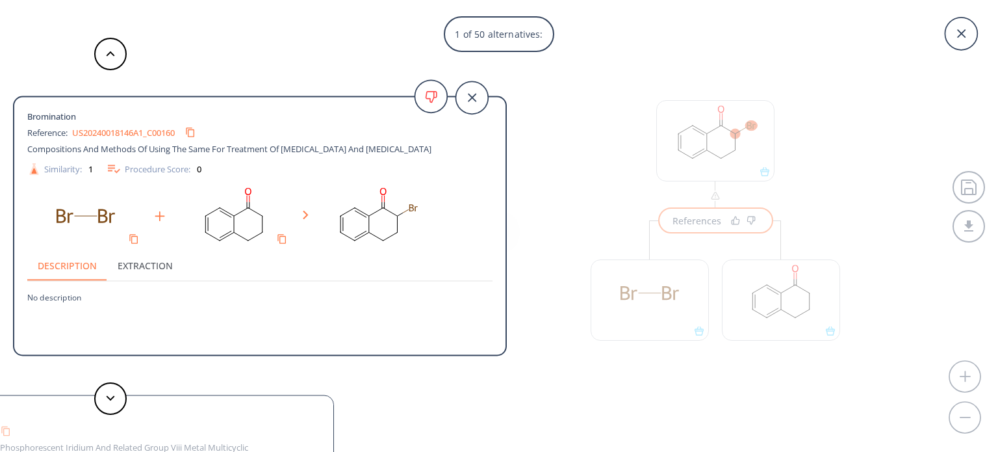
click at [706, 227] on div "1 of 50 alternatives: Bromination Reference: US20240018146A1_C00160 Composition…" at bounding box center [499, 226] width 998 height 452
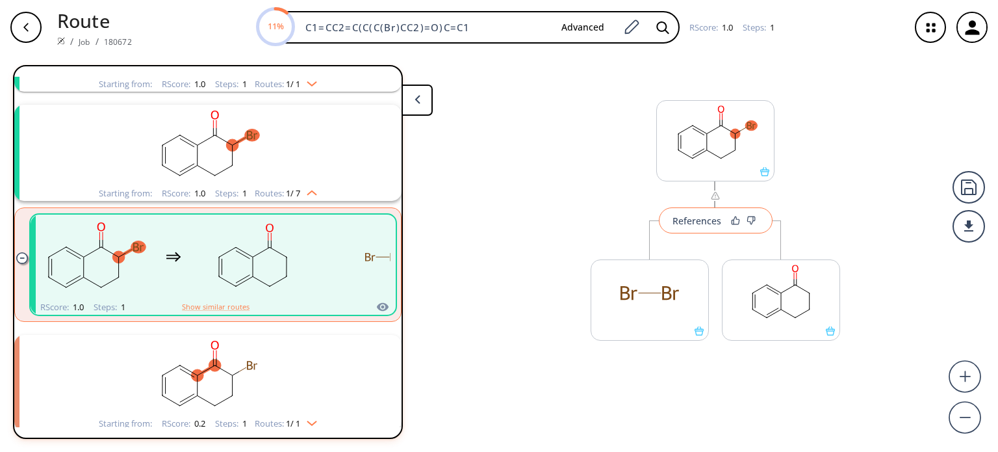
click at [707, 223] on div "References" at bounding box center [697, 220] width 49 height 8
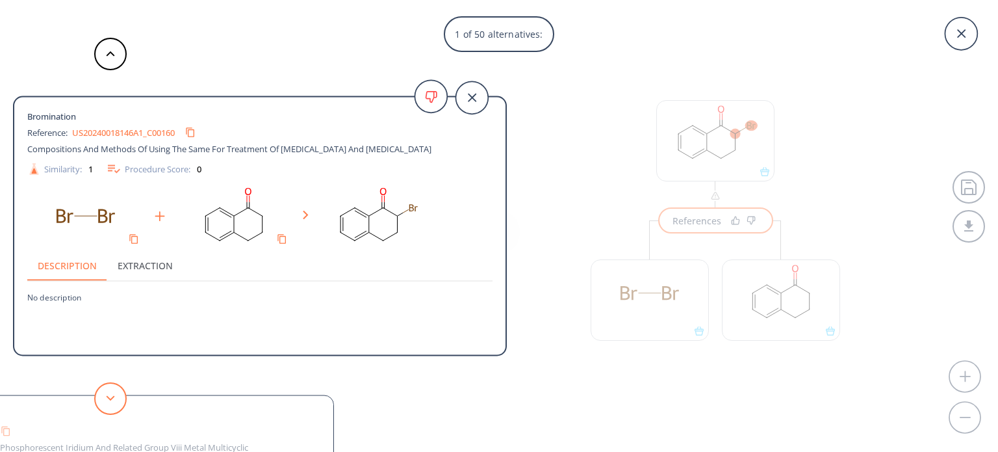
click at [123, 402] on button at bounding box center [110, 398] width 32 height 32
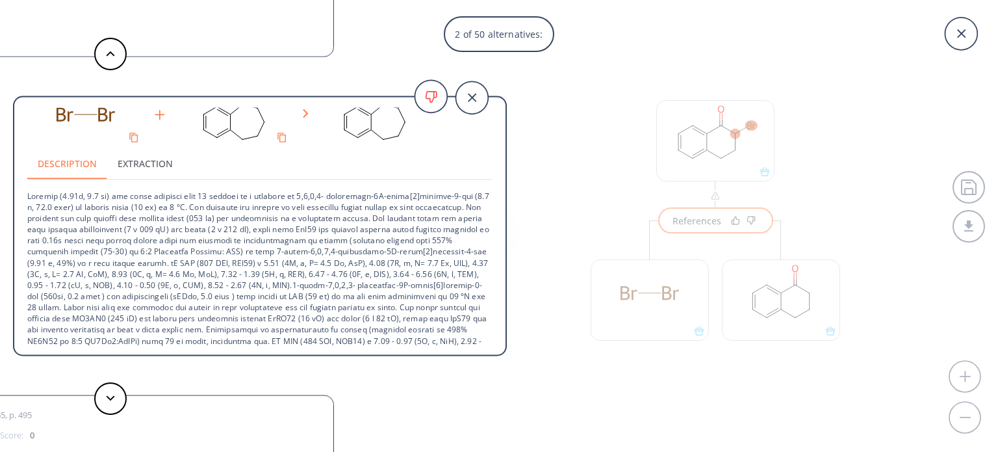
scroll to position [114, 0]
click at [120, 402] on button at bounding box center [110, 398] width 32 height 32
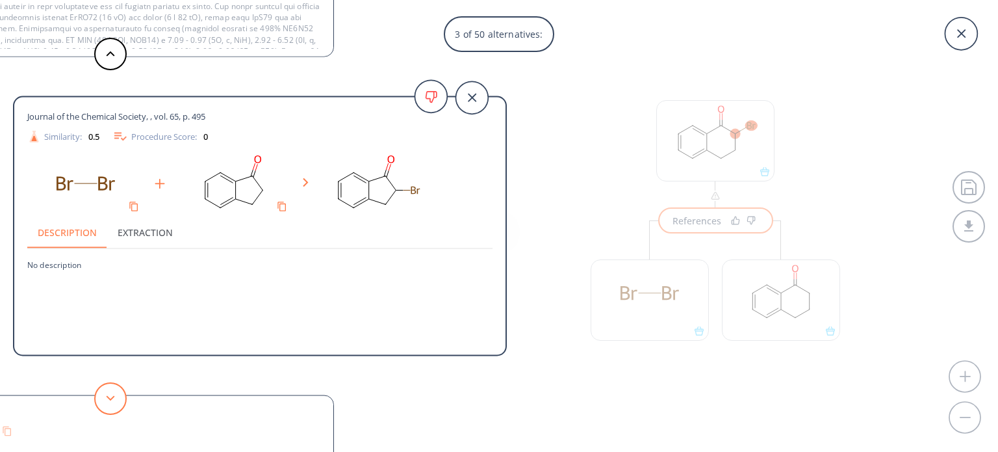
click at [120, 402] on button at bounding box center [110, 398] width 32 height 32
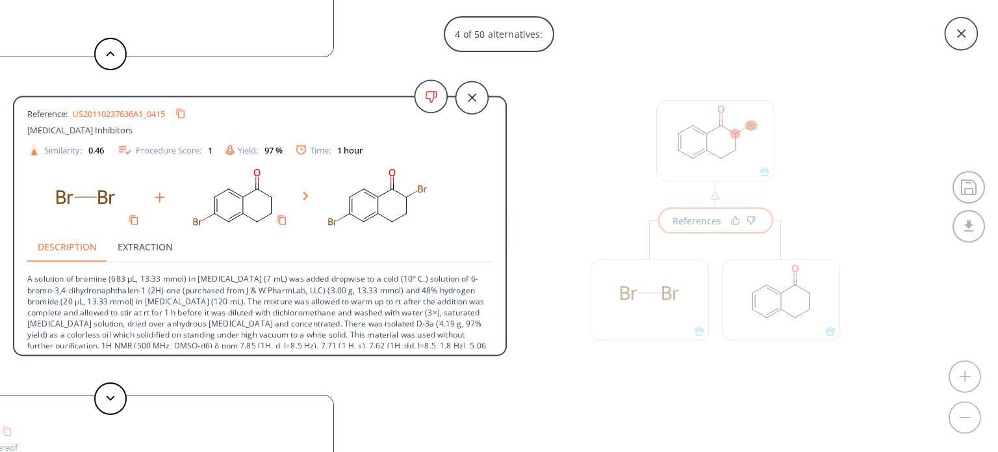
scroll to position [46, 0]
